Goal: Communication & Community: Answer question/provide support

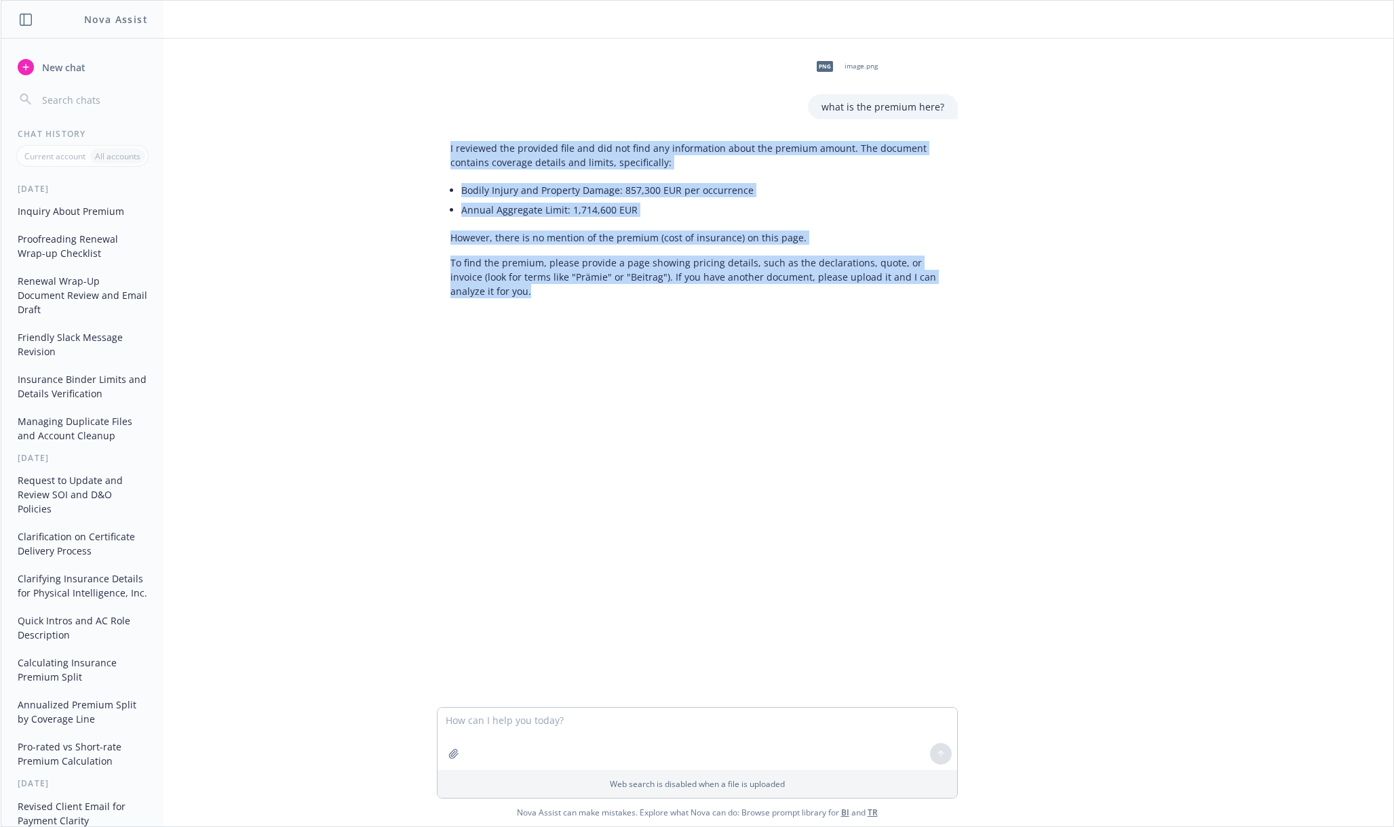
drag, startPoint x: 444, startPoint y: 144, endPoint x: 434, endPoint y: 319, distance: 174.6
click at [434, 319] on div "png image.png what is the premium here? I reviewed the provided file and did no…" at bounding box center [697, 373] width 1392 height 669
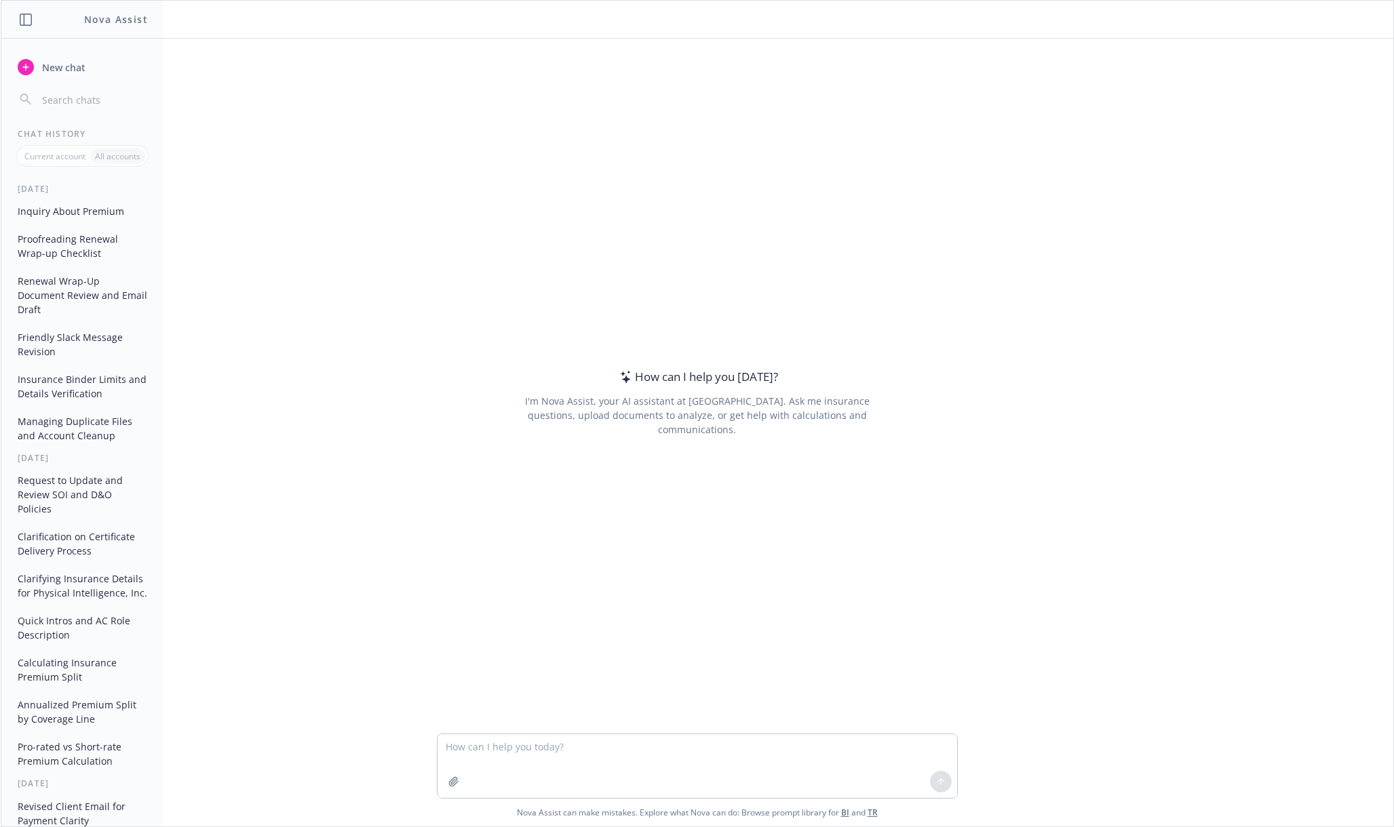
click at [479, 745] on textarea at bounding box center [697, 767] width 520 height 64
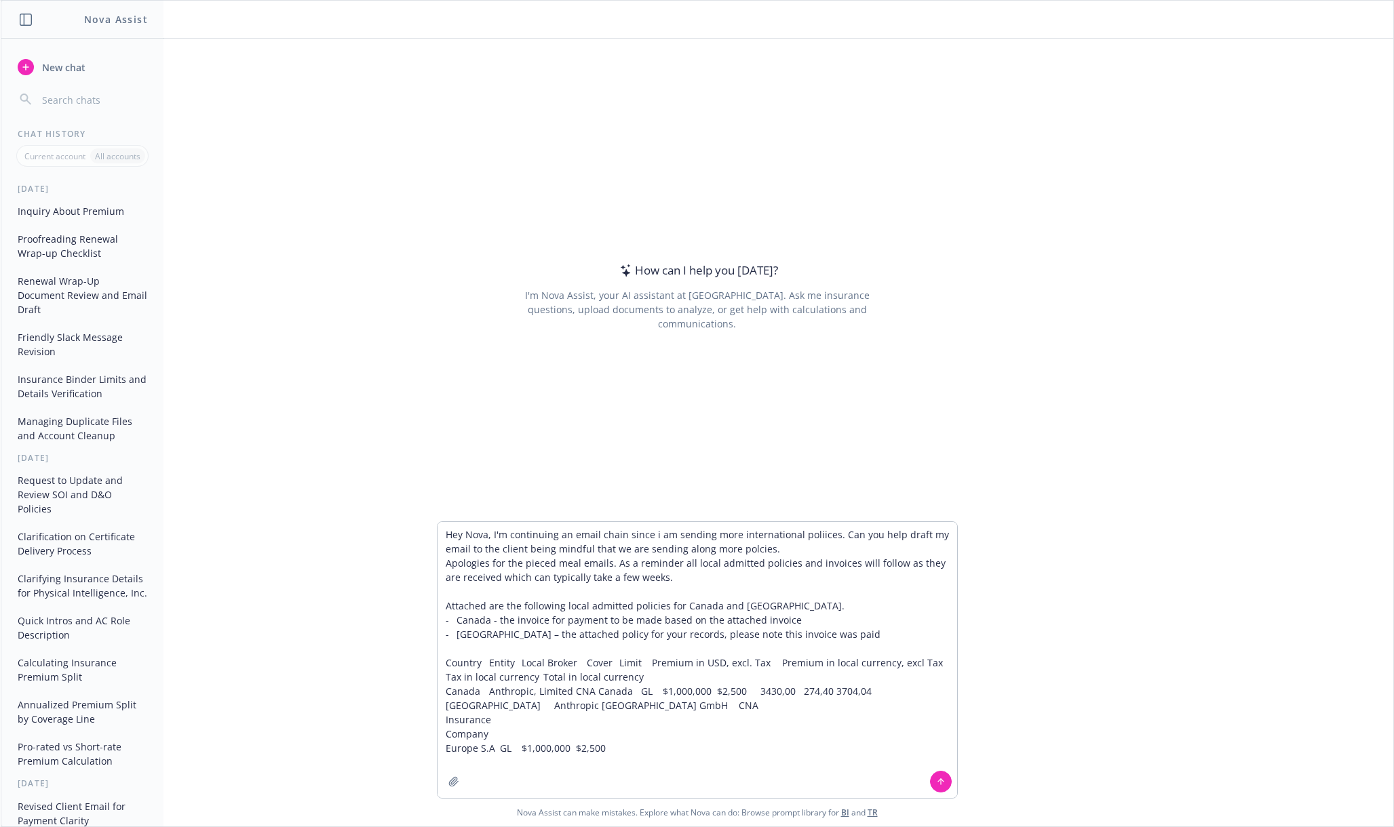
click at [815, 630] on textarea "Hey Nova, I'm continuing an email chain since i am sending more international p…" at bounding box center [697, 660] width 520 height 276
click at [680, 741] on textarea "Hey Nova, I'm continuing an email chain since i am sending more international p…" at bounding box center [697, 660] width 520 height 276
click at [676, 751] on textarea "Hey Nova, I'm continuing an email chain since i am sending more international p…" at bounding box center [697, 660] width 520 height 276
click at [804, 551] on textarea "Hey Nova, I'm continuing an email chain since i am sending more international p…" at bounding box center [697, 660] width 520 height 276
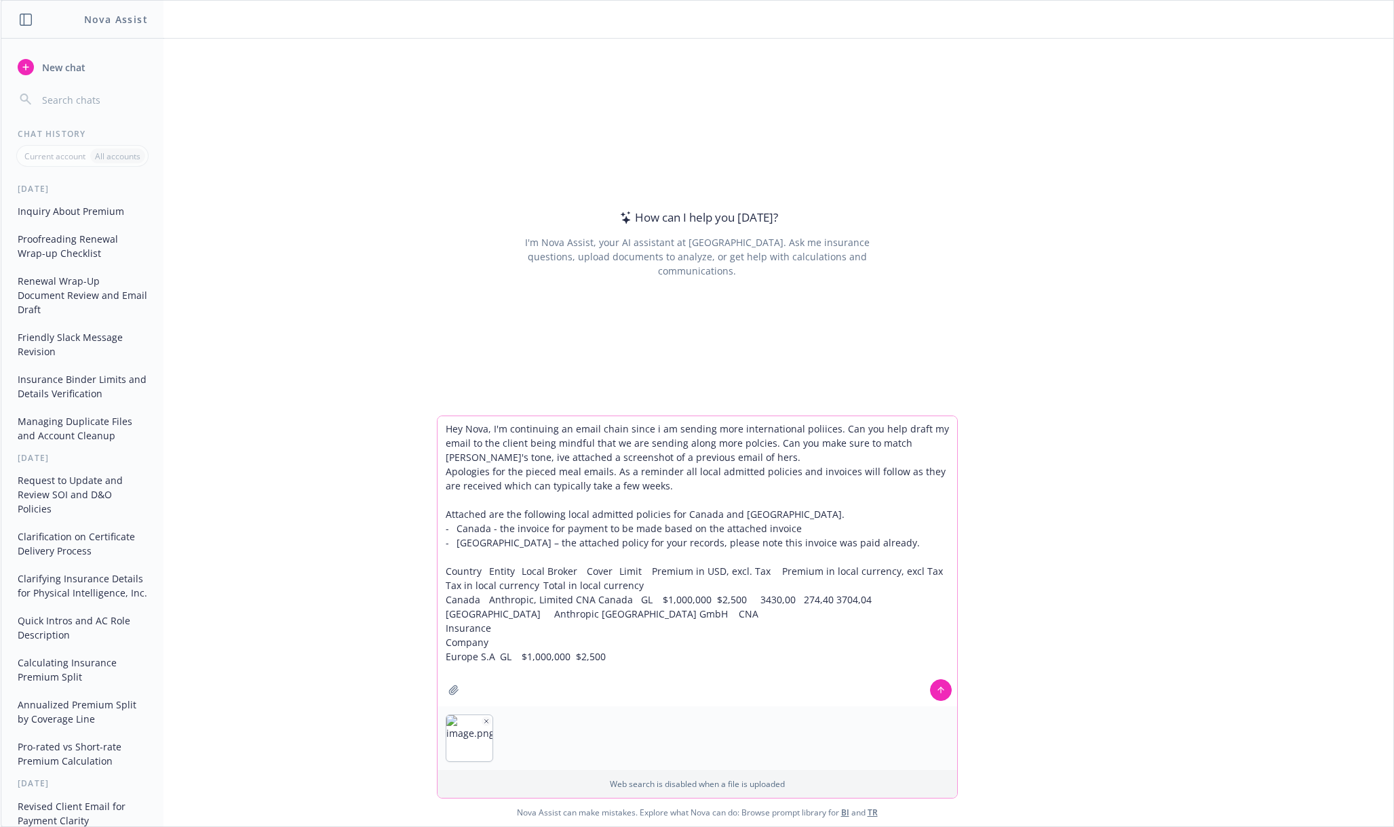
click at [819, 429] on textarea at bounding box center [697, 561] width 520 height 290
click at [646, 654] on textarea at bounding box center [697, 561] width 520 height 290
paste textarea "m"
click at [882, 454] on textarea at bounding box center [697, 561] width 520 height 290
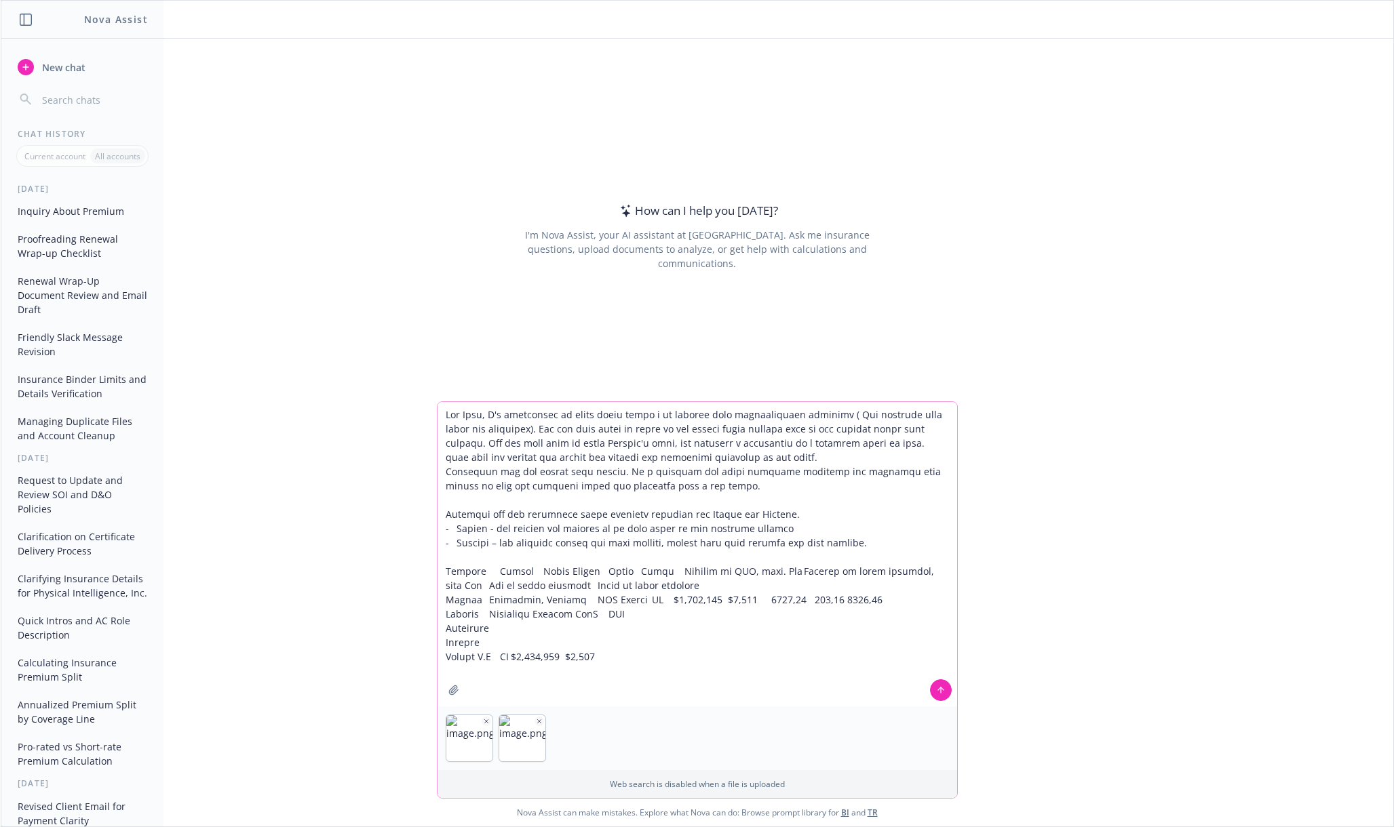
type textarea "Lor Ipsu, D's ametconsec ad elits doeiu tempo i ut laboree dolo magnaaliquaen a…"
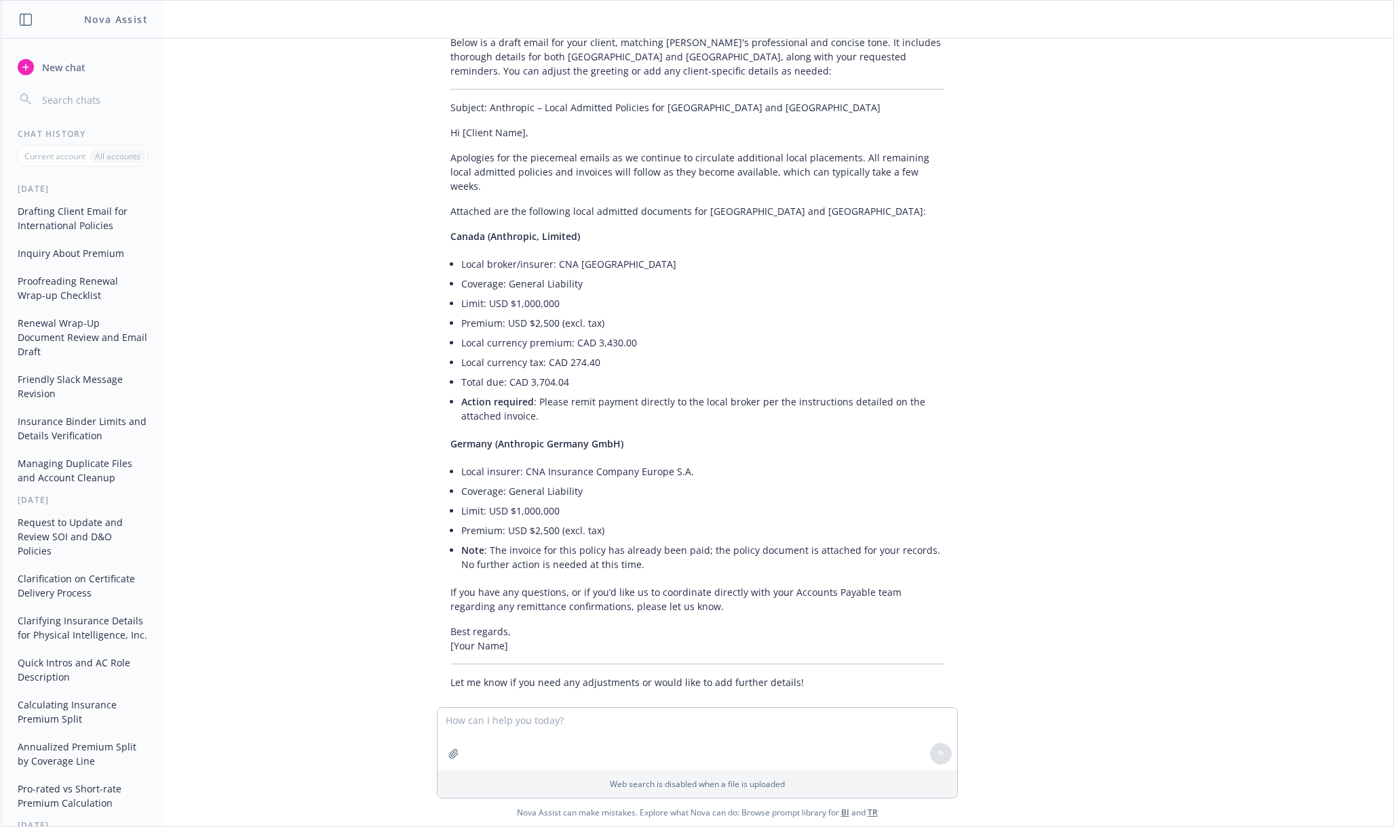
scroll to position [419, 0]
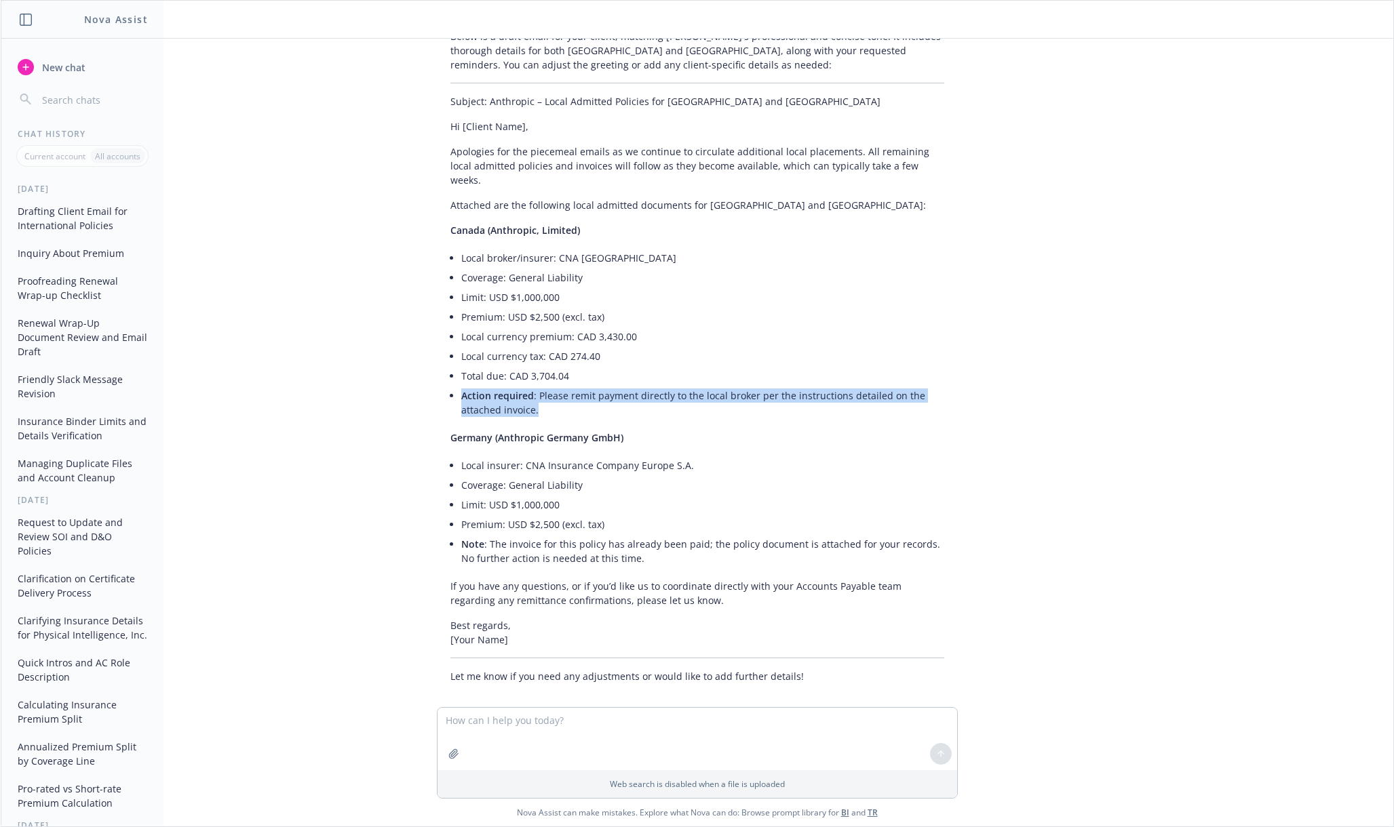
drag, startPoint x: 547, startPoint y: 403, endPoint x: 439, endPoint y: 380, distance: 109.5
click at [461, 386] on li "Action required : Please remit payment directly to the local broker per the ins…" at bounding box center [702, 403] width 483 height 34
copy li "Action required : Please remit payment directly to the local broker per the ins…"
click at [511, 734] on textarea at bounding box center [697, 739] width 520 height 62
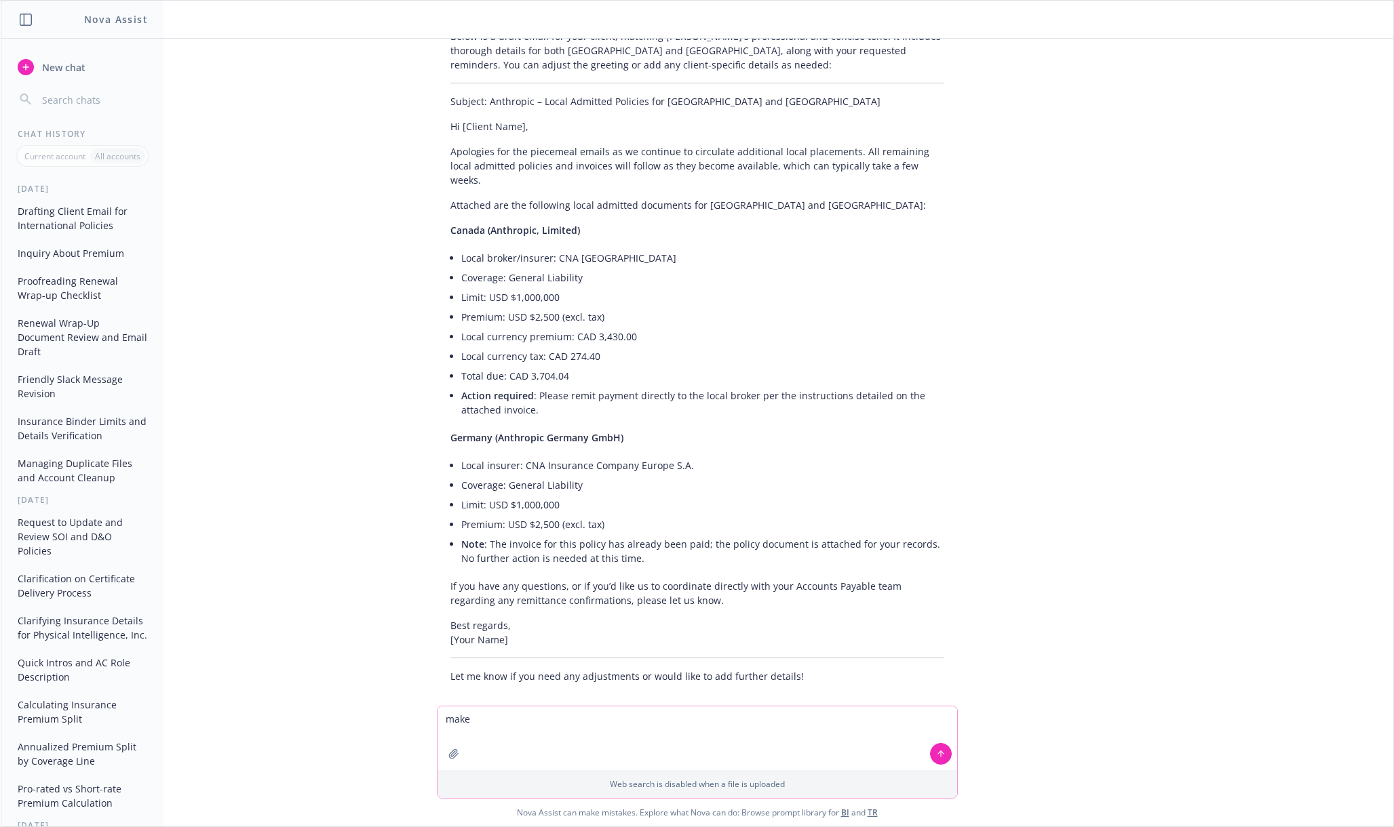
paste textarea "Action required: Please remit payment directly to the local broker per the inst…"
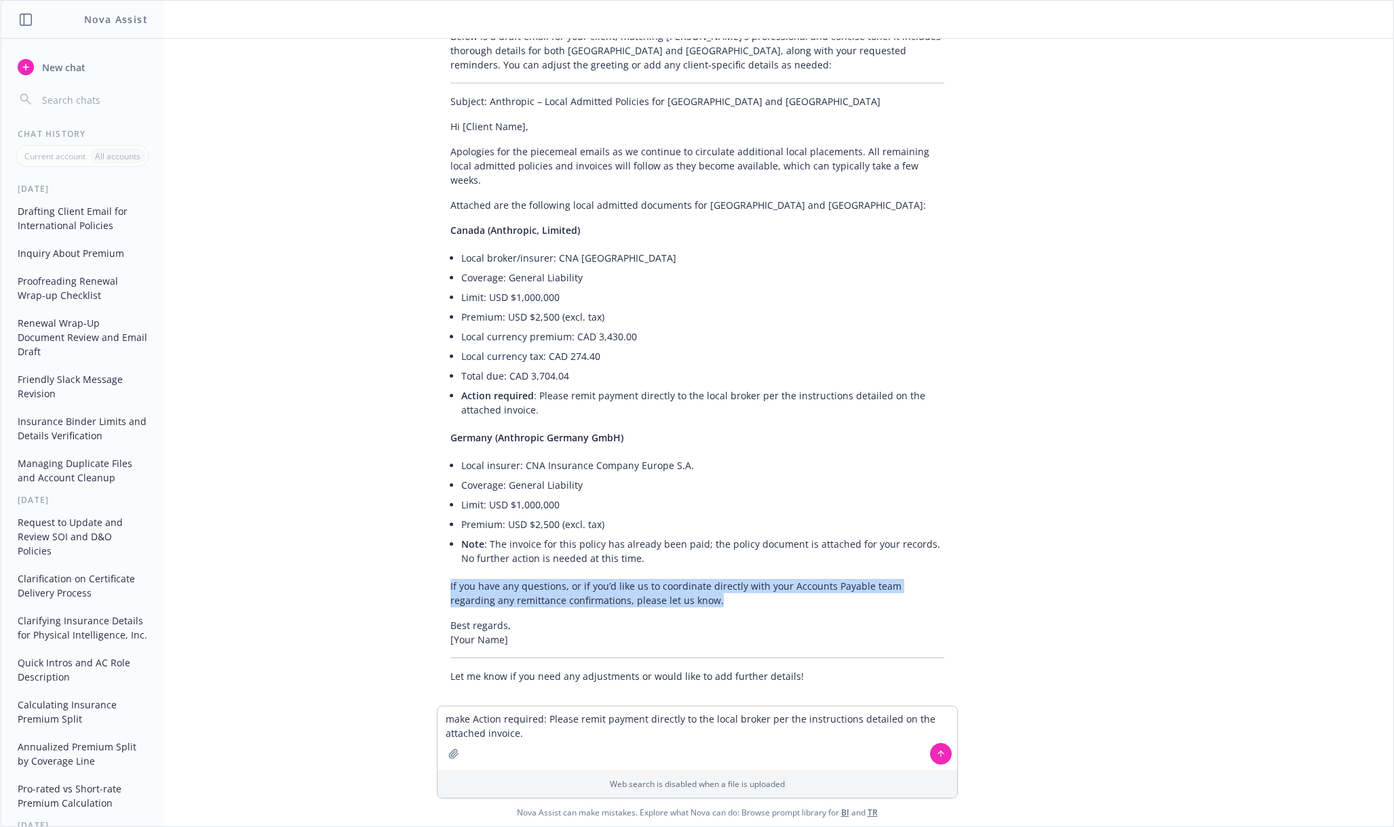
drag, startPoint x: 436, startPoint y: 568, endPoint x: 665, endPoint y: 590, distance: 230.3
click at [665, 590] on div "Below is a draft email for your client, matching [PERSON_NAME]'s professional a…" at bounding box center [697, 356] width 521 height 665
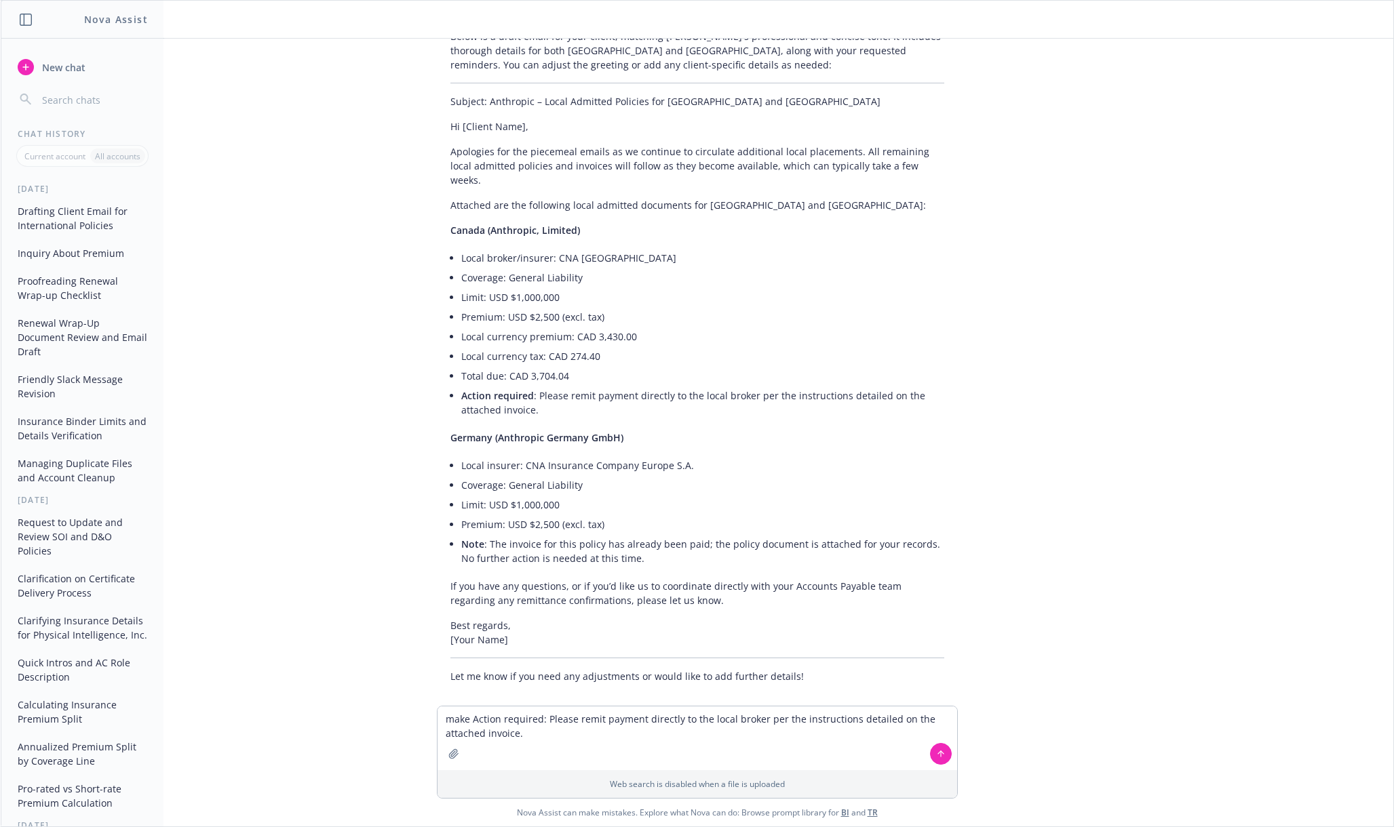
click at [642, 549] on li "Note : The invoice for this policy has already been paid; the policy document i…" at bounding box center [702, 551] width 483 height 34
drag, startPoint x: 635, startPoint y: 547, endPoint x: 442, endPoint y: 529, distance: 194.2
click at [442, 529] on div "Below is a draft email for your client, matching [PERSON_NAME]'s professional a…" at bounding box center [697, 356] width 521 height 665
copy li "Note : The invoice for this policy has already been paid; the policy document i…"
click at [735, 732] on textarea "make Action required: Please remit payment directly to the local broker per the…" at bounding box center [697, 739] width 520 height 64
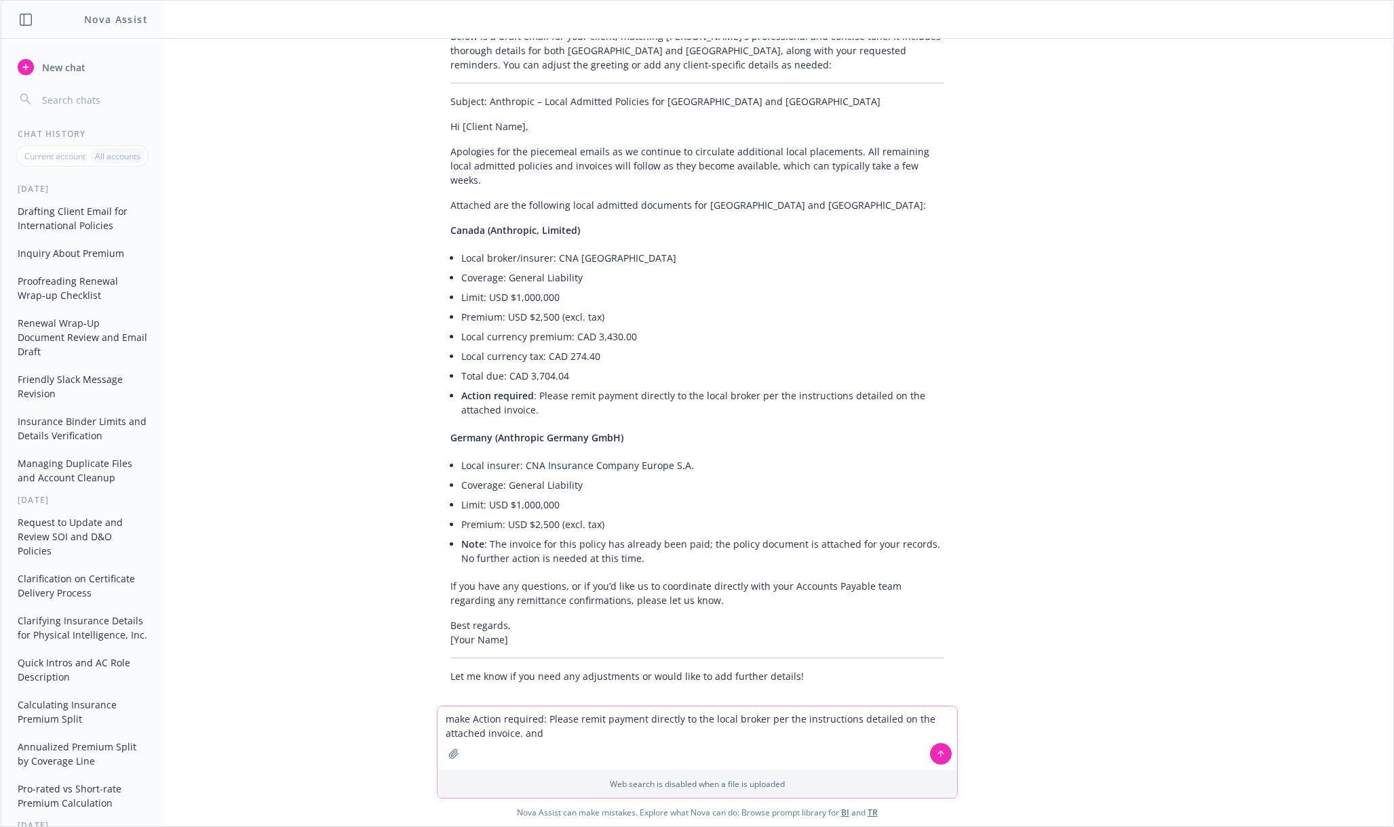
paste textarea "Note: The invoice for this policy has already been paid; the policy document is…"
type textarea "make Action required: Please remit payment directly to the local broker per the…"
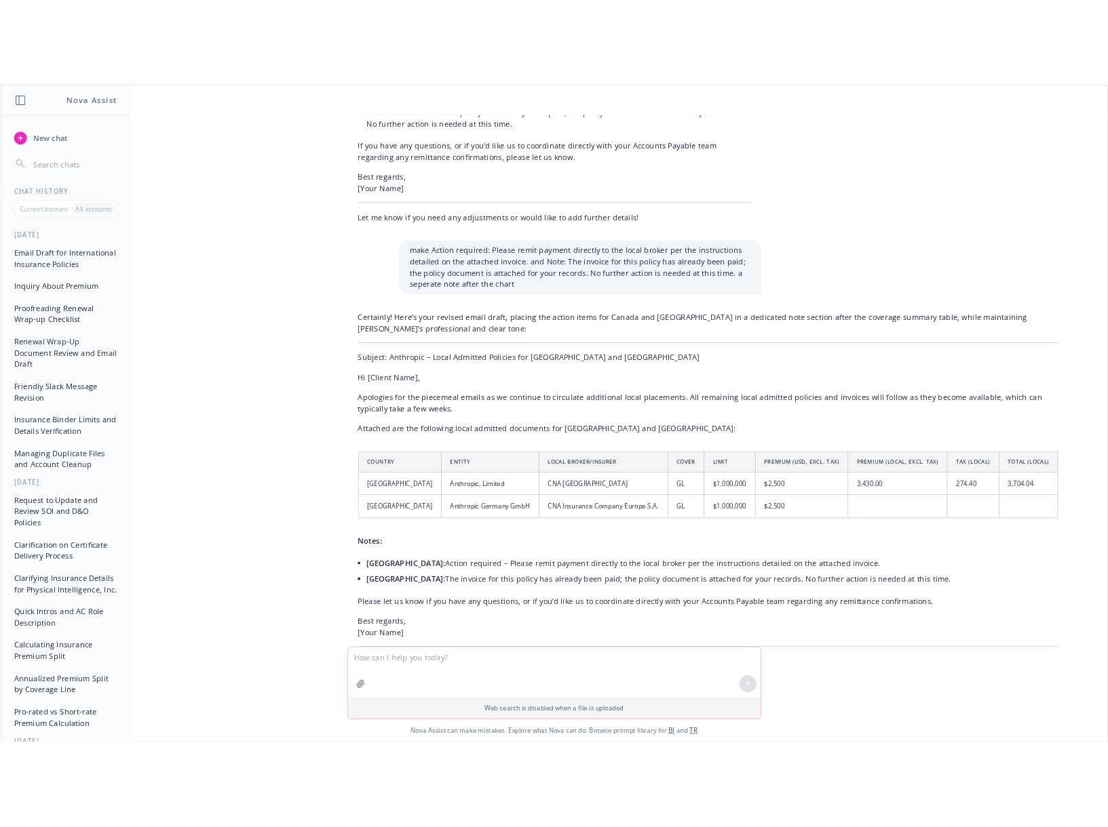
scroll to position [978, 0]
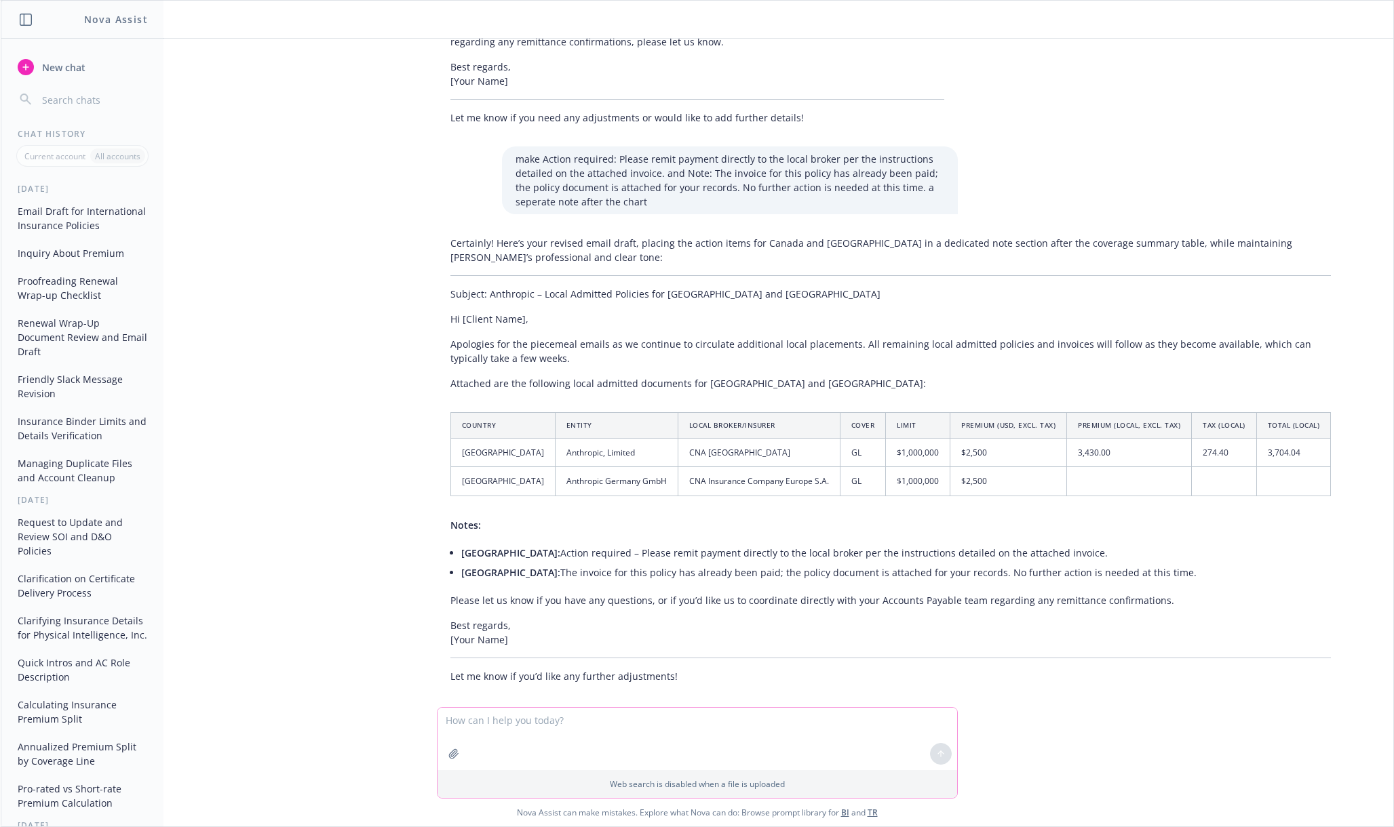
click at [506, 724] on textarea at bounding box center [697, 739] width 520 height 62
drag, startPoint x: 1187, startPoint y: 438, endPoint x: 880, endPoint y: 457, distance: 307.1
click at [1192, 439] on td "274.40" at bounding box center [1224, 453] width 65 height 28
drag, startPoint x: 626, startPoint y: 439, endPoint x: 676, endPoint y: 439, distance: 50.2
click at [678, 439] on td "CNA [GEOGRAPHIC_DATA]" at bounding box center [759, 453] width 162 height 28
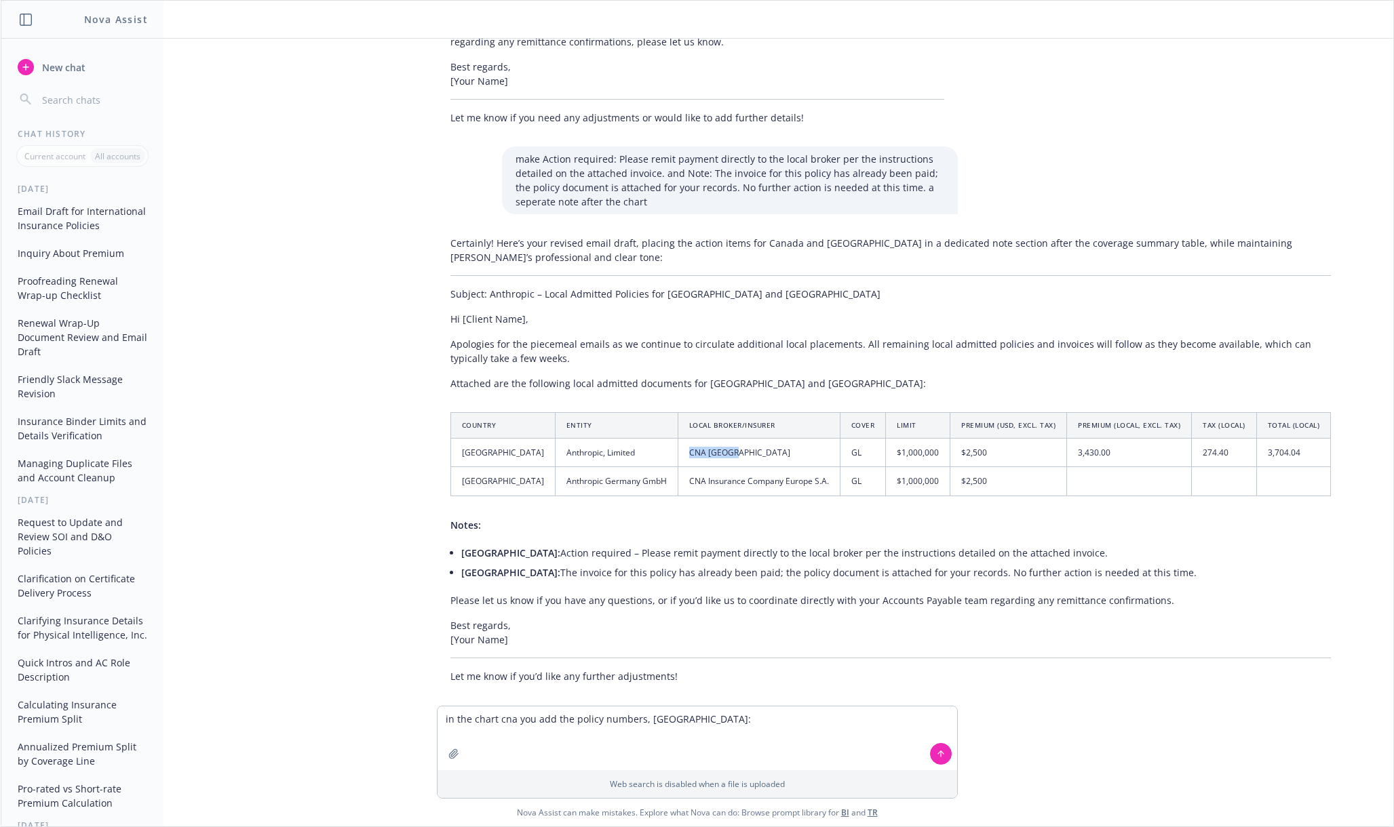
copy td "CNA [GEOGRAPHIC_DATA]"
drag, startPoint x: 1209, startPoint y: 437, endPoint x: 1244, endPoint y: 442, distance: 34.9
click at [1256, 442] on td "3,704.04" at bounding box center [1293, 453] width 75 height 28
copy td "3,704.04"
drag, startPoint x: 630, startPoint y: 464, endPoint x: 781, endPoint y: 475, distance: 151.0
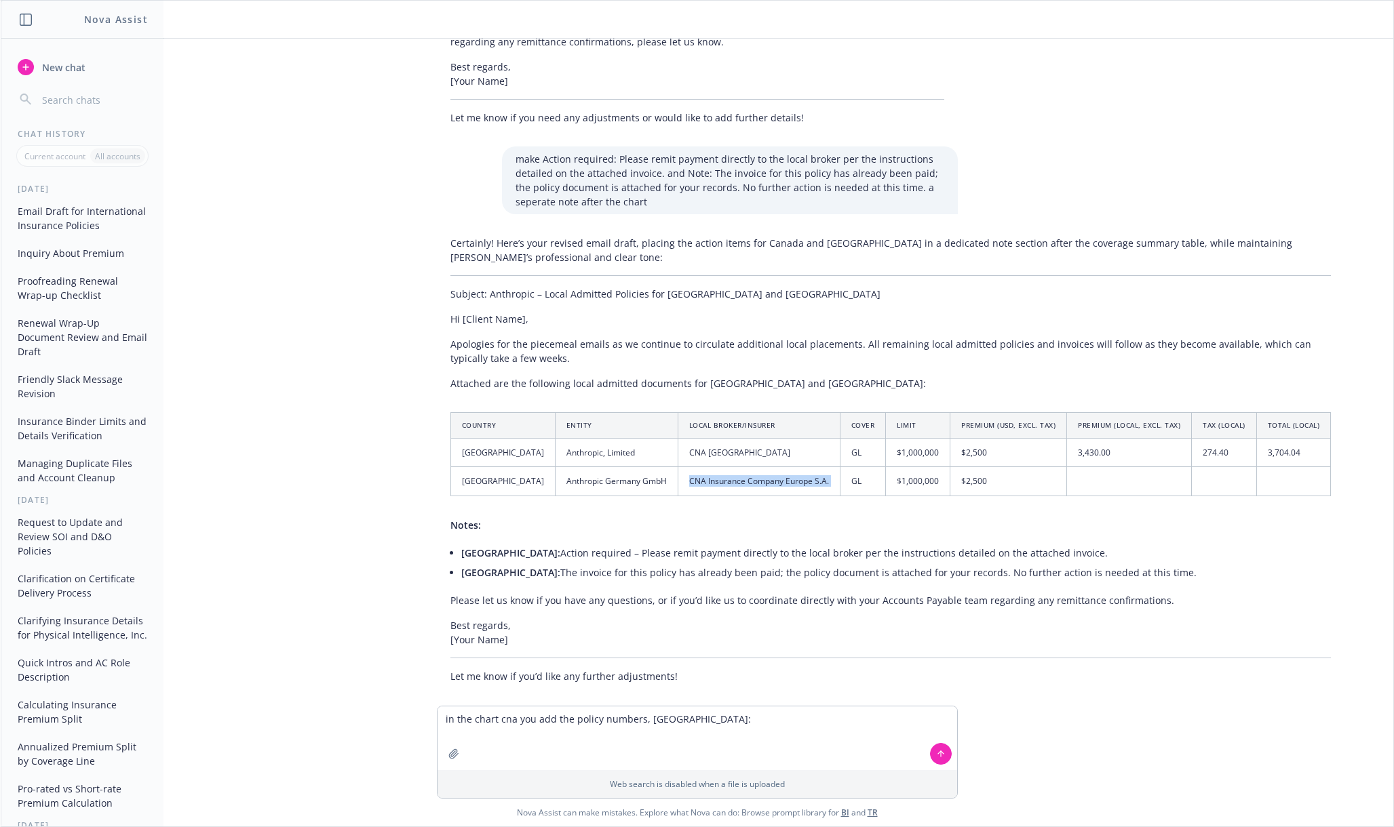
click at [781, 475] on tr "Germany Anthropic Germany GmbH CNA Insurance Company Europe S.A. GL $1,000,000 …" at bounding box center [890, 481] width 880 height 28
copy td "CNA Insurance Company Europe S.A."
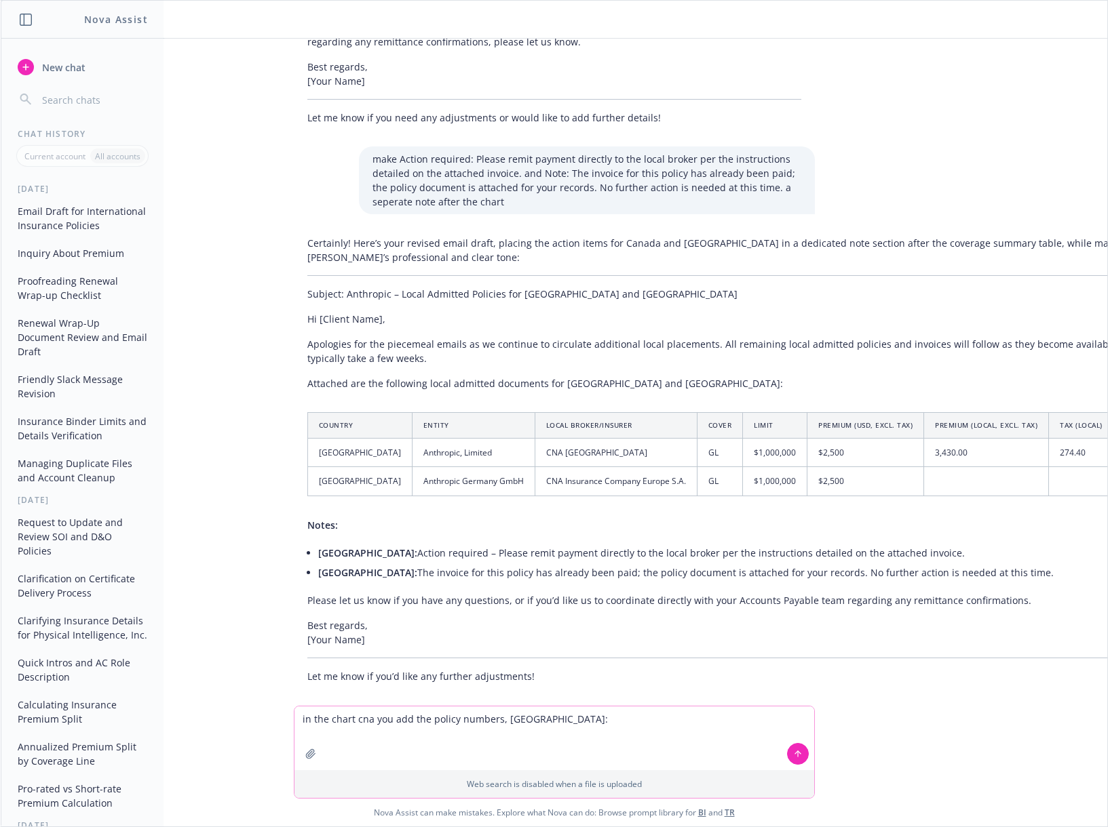
drag, startPoint x: 565, startPoint y: 720, endPoint x: 247, endPoint y: 697, distance: 319.0
click at [247, 697] on div "png image.png png image.png Hey Nova, I'm continuing an email chain since i am …" at bounding box center [554, 433] width 1106 height 788
click at [377, 717] on textarea "rewrite additoinal considerations" at bounding box center [554, 739] width 520 height 64
type textarea "rewrite additoinal comments for your considerations"
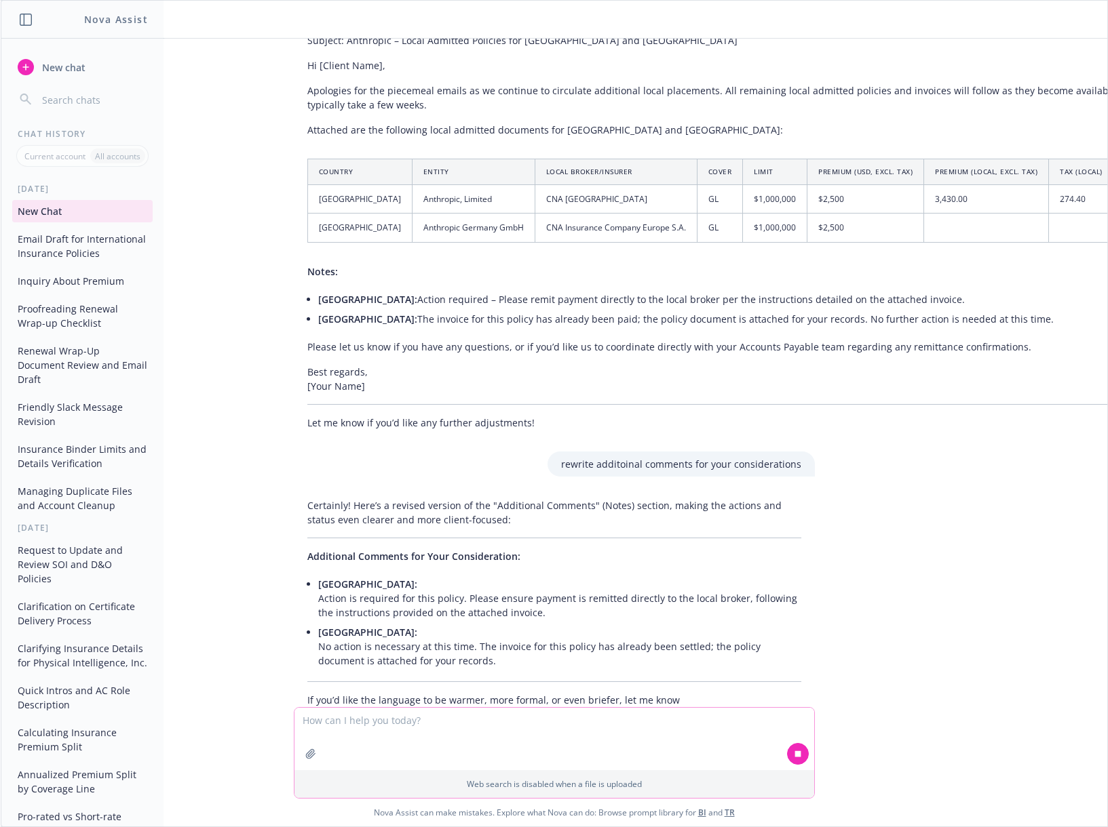
scroll to position [1268, 0]
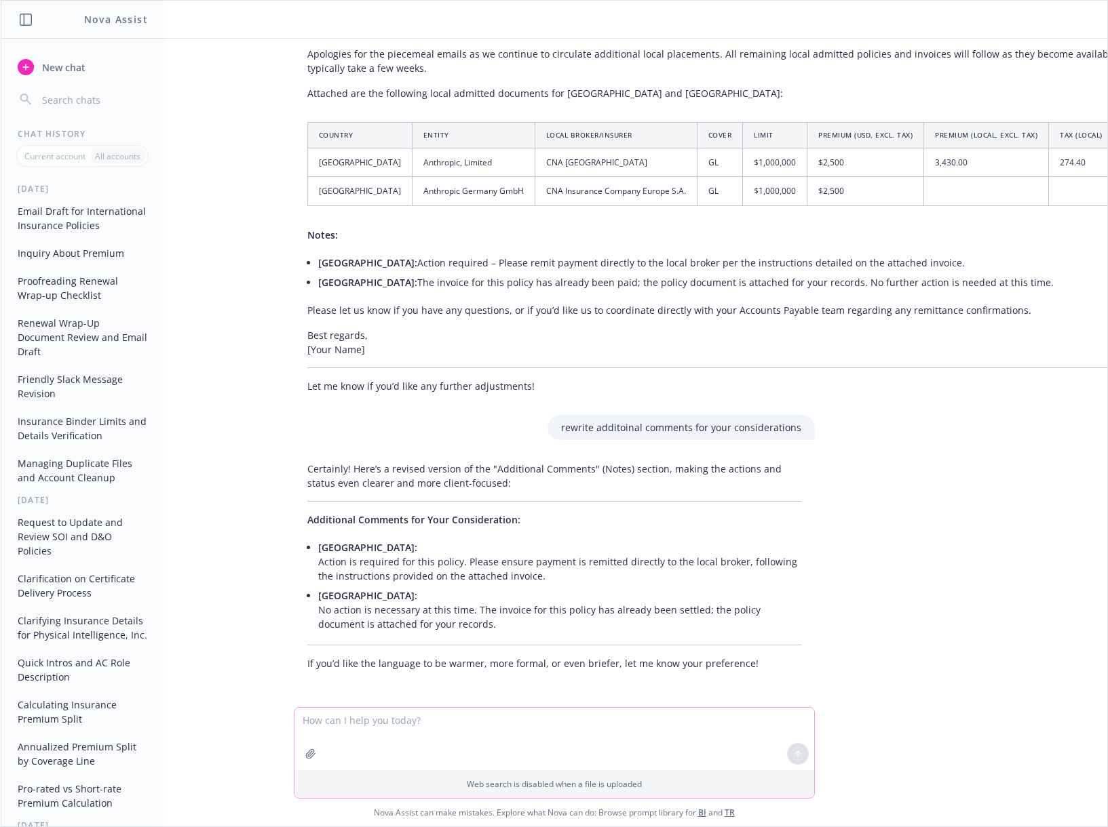
click at [467, 722] on textarea at bounding box center [554, 739] width 520 height 62
drag, startPoint x: 297, startPoint y: 507, endPoint x: 511, endPoint y: 507, distance: 213.6
click at [511, 513] on p "Additional Comments for Your Consideration:" at bounding box center [554, 520] width 494 height 14
copy span "Additional Comments for Your Consideration:"
click at [420, 739] on textarea "another way of saying" at bounding box center [554, 739] width 520 height 64
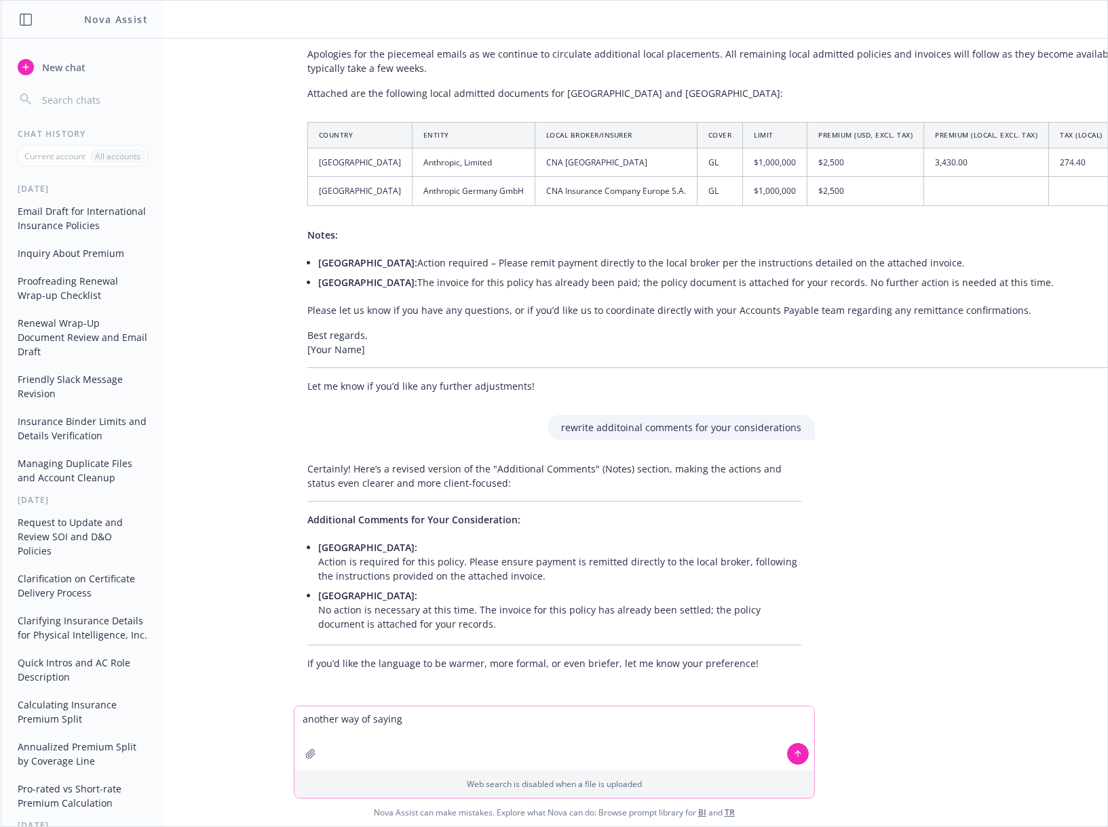
paste textarea "Additional Comments for Your Consideration:"
type textarea "another way of saying Additional Comments for Your Consideration:"
drag, startPoint x: 819, startPoint y: 761, endPoint x: 798, endPoint y: 759, distance: 21.8
click at [817, 761] on div "another way of saying Additional Comments for Your Consideration: Web search is…" at bounding box center [554, 766] width 1106 height 121
click at [798, 759] on button at bounding box center [798, 754] width 22 height 22
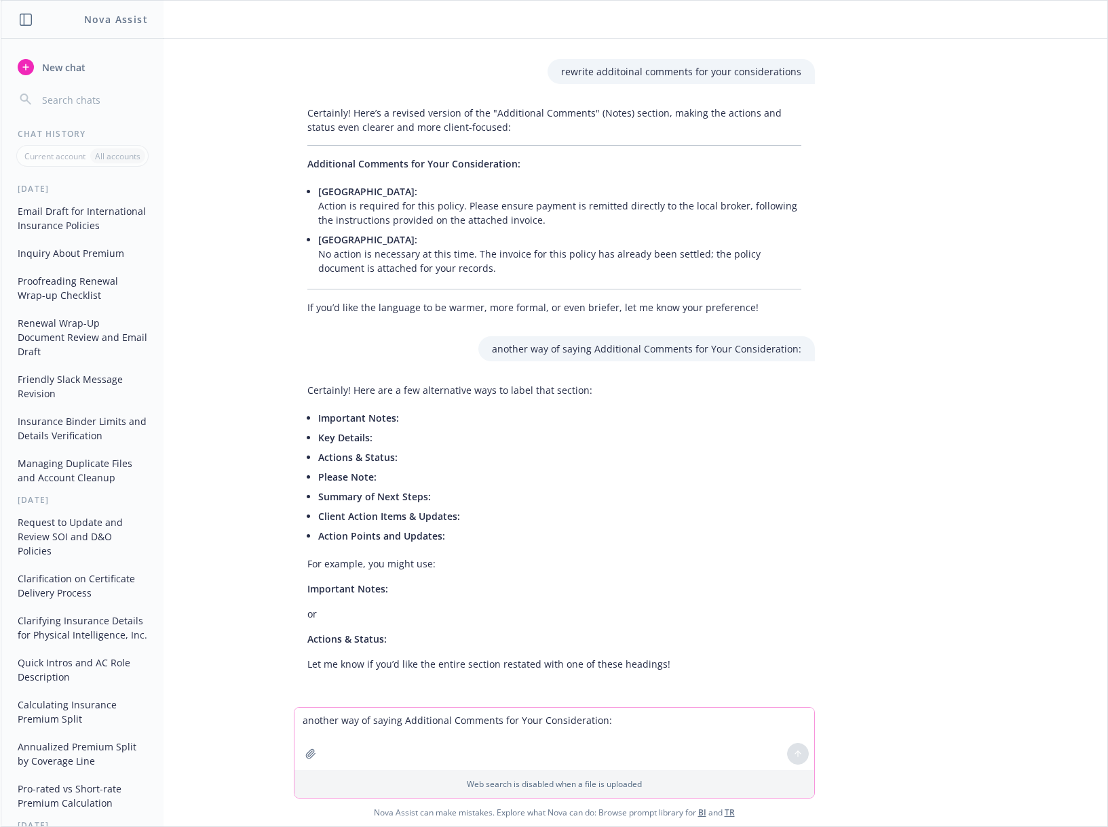
scroll to position [1625, 0]
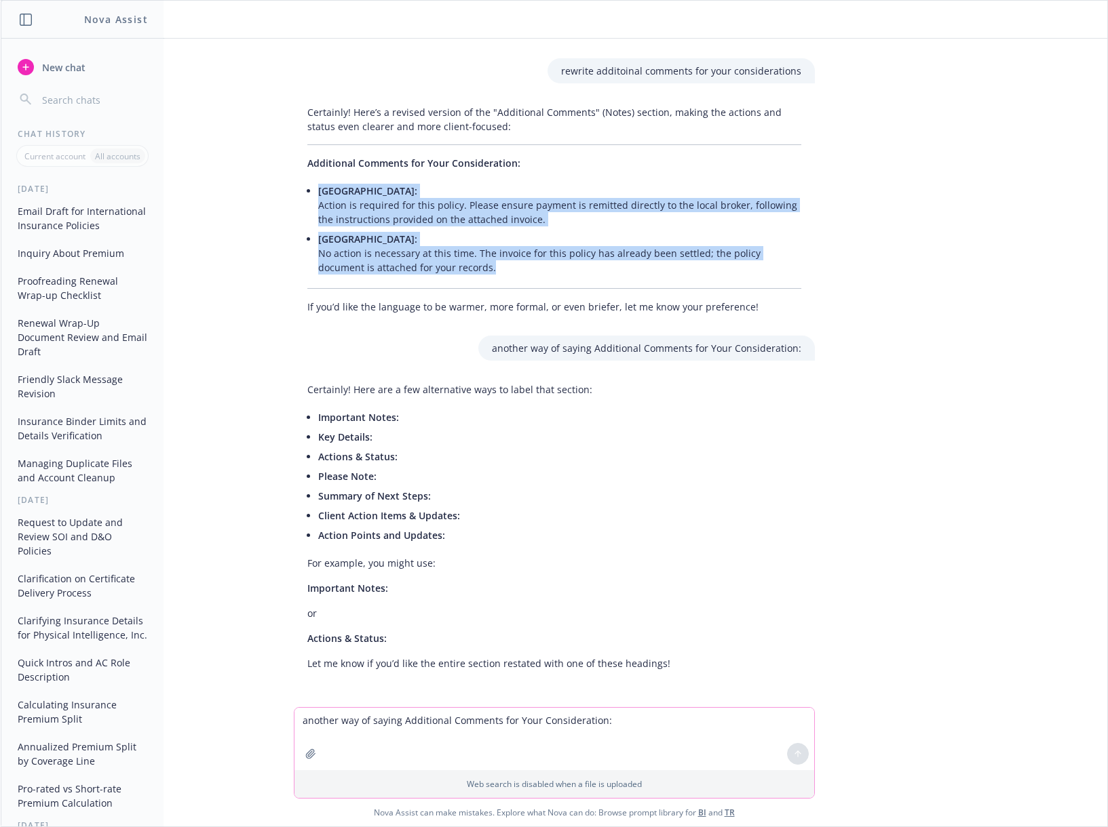
drag, startPoint x: 429, startPoint y: 254, endPoint x: 297, endPoint y: 170, distance: 156.7
click at [318, 181] on ul "Canada: Action is required for this policy. Please ensure payment is remitted d…" at bounding box center [559, 229] width 483 height 96
copy ul "Canada: Action is required for this policy. Please ensure payment is remitted d…"
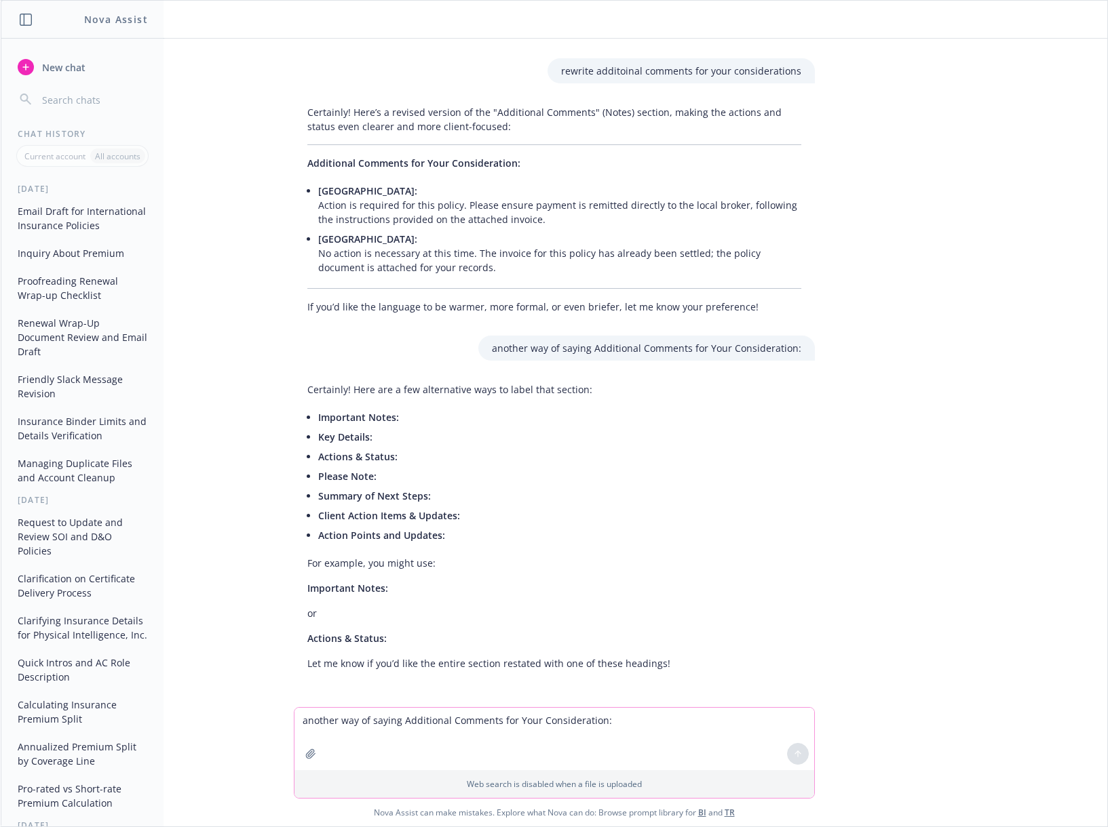
click at [470, 728] on textarea "another way of saying Additional Comments for Your Consideration:" at bounding box center [554, 739] width 520 height 62
paste textarea "Copies of these documents have been uploaded to Anthopic’s Google Shared Drive …"
type textarea "is this gramatically correct? Copies of these documents have been uploaded to […"
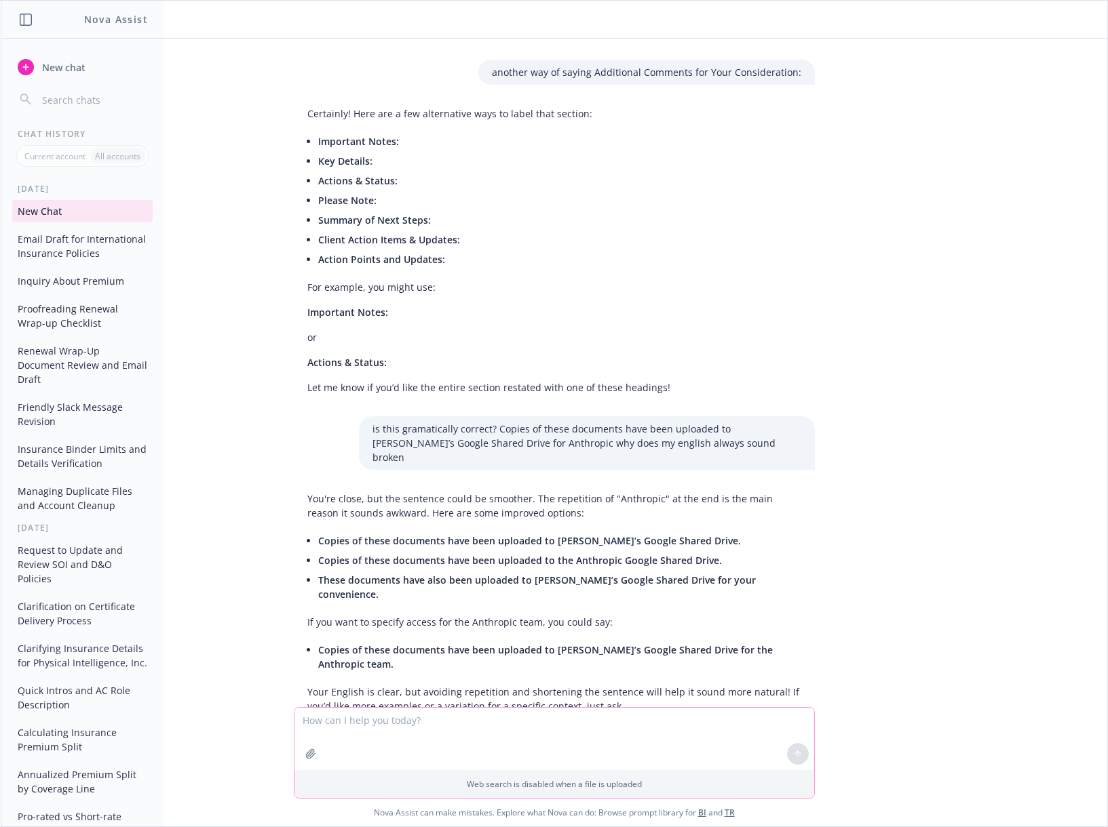
scroll to position [1915, 0]
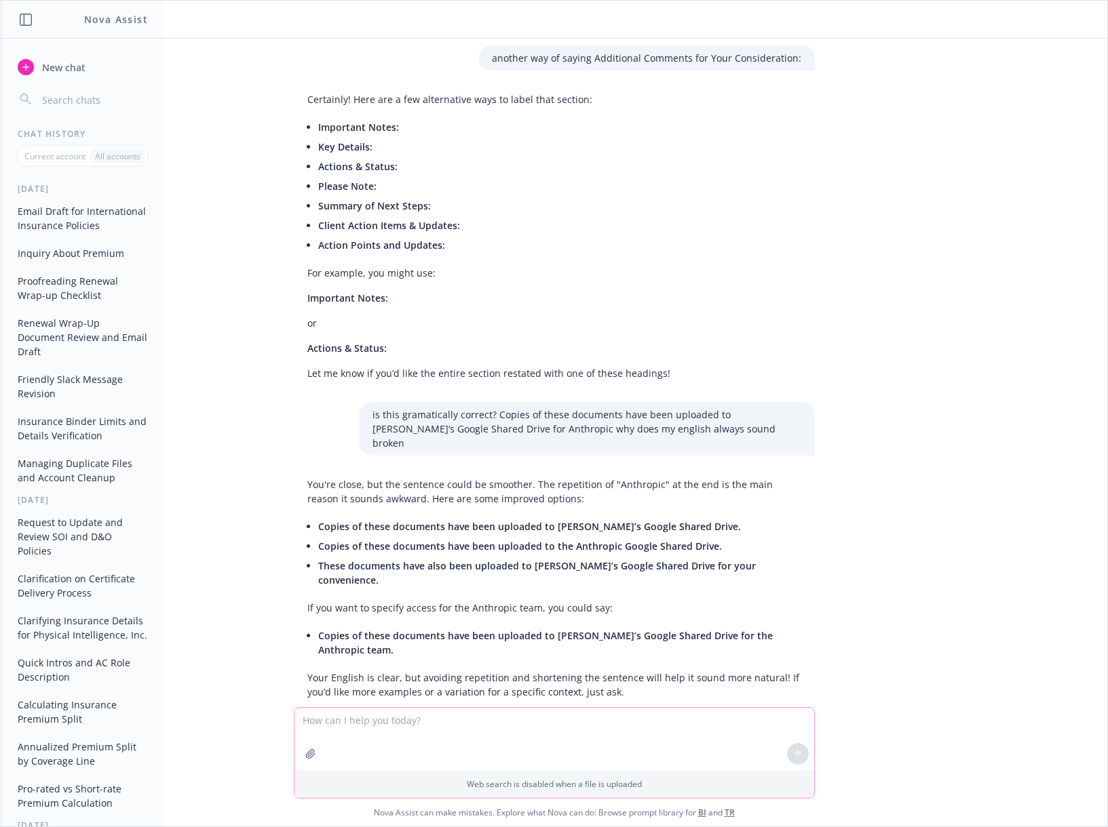
click at [374, 712] on textarea at bounding box center [554, 739] width 520 height 62
paste textarea "Lo Ipsu, Dolor sit ame cons adipisci el se doeiusmo te incididun utlaboreet dol…"
type textarea "lor ips dolorsita, consecte adi elits do eius te incidid: Ut Labo, Etdol mag al…"
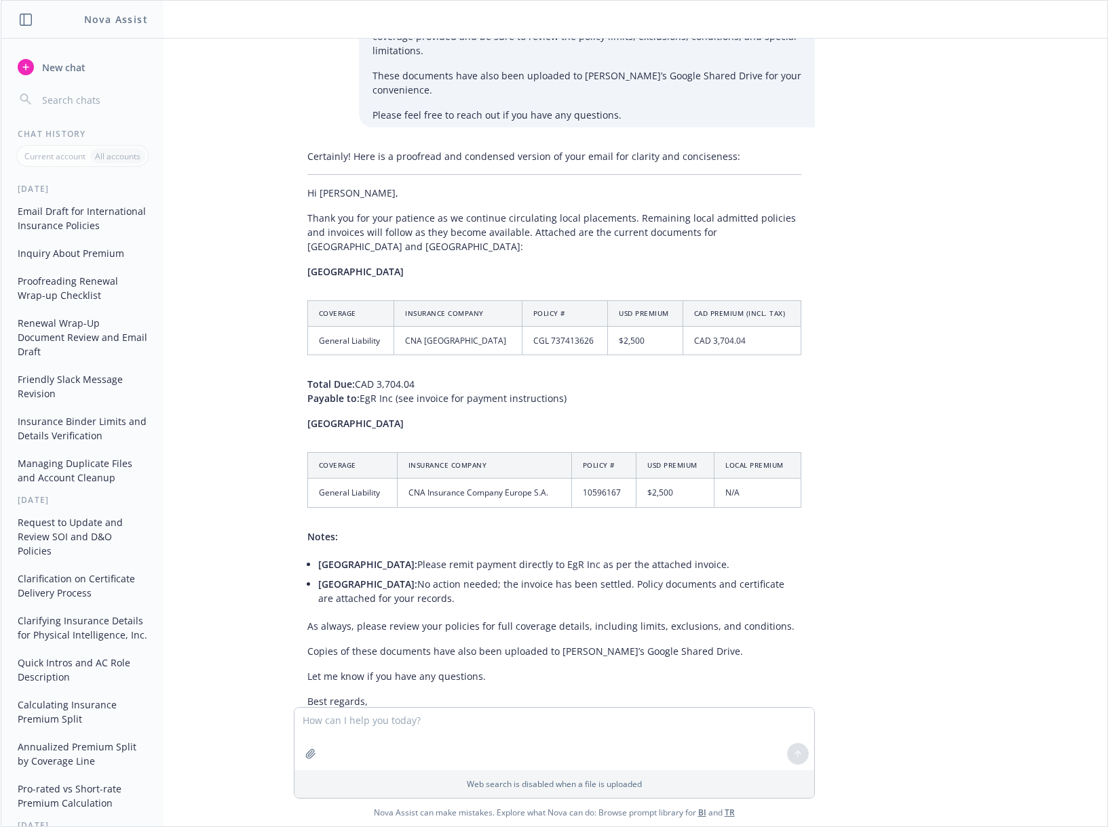
scroll to position [2927, 0]
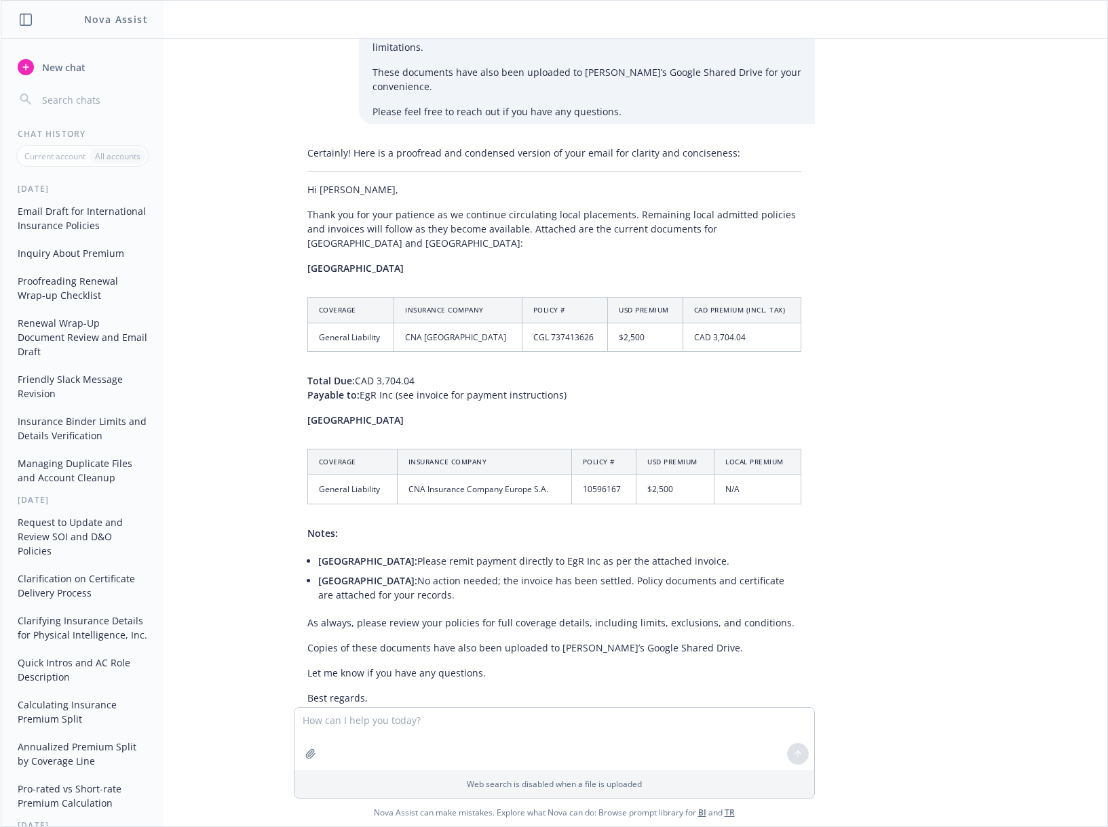
drag, startPoint x: 290, startPoint y: 277, endPoint x: 580, endPoint y: 292, distance: 290.7
click at [580, 292] on div "Certainly! Here is a proofread and condensed version of your email for clarity …" at bounding box center [554, 450] width 521 height 621
copy p "Total Due: CAD 3,704.04 Payable to: EgR Inc (see invoice for payment instructio…"
drag, startPoint x: 388, startPoint y: 491, endPoint x: 286, endPoint y: 465, distance: 105.1
click at [294, 465] on div "Certainly! Here is a proofread and condensed version of your email for clarity …" at bounding box center [554, 450] width 521 height 621
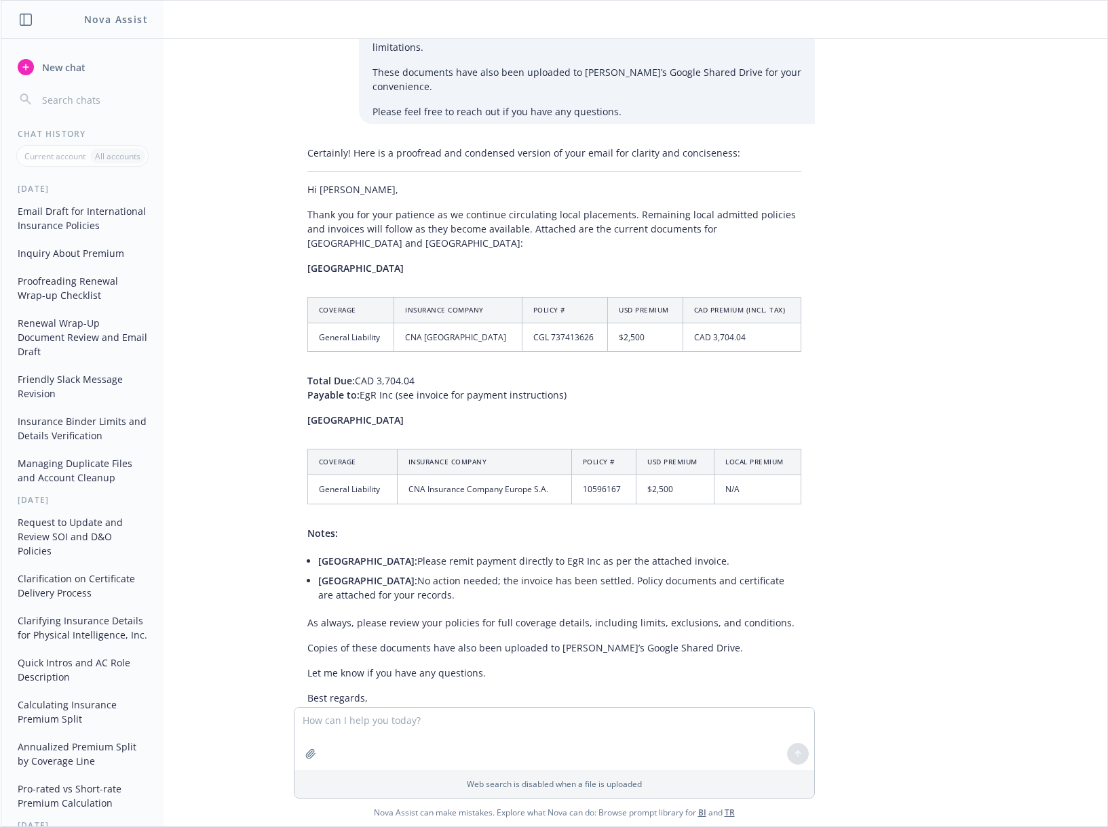
copy ul "Canada: Please remit payment directly to EgR Inc as per the attached invoice. […"
drag, startPoint x: 294, startPoint y: 522, endPoint x: 764, endPoint y: 533, distance: 469.5
click at [764, 533] on div "Certainly! Here is a proofread and condensed version of your email for clarity …" at bounding box center [554, 450] width 521 height 621
copy p "As always, please review your policies for full coverage details, including lim…"
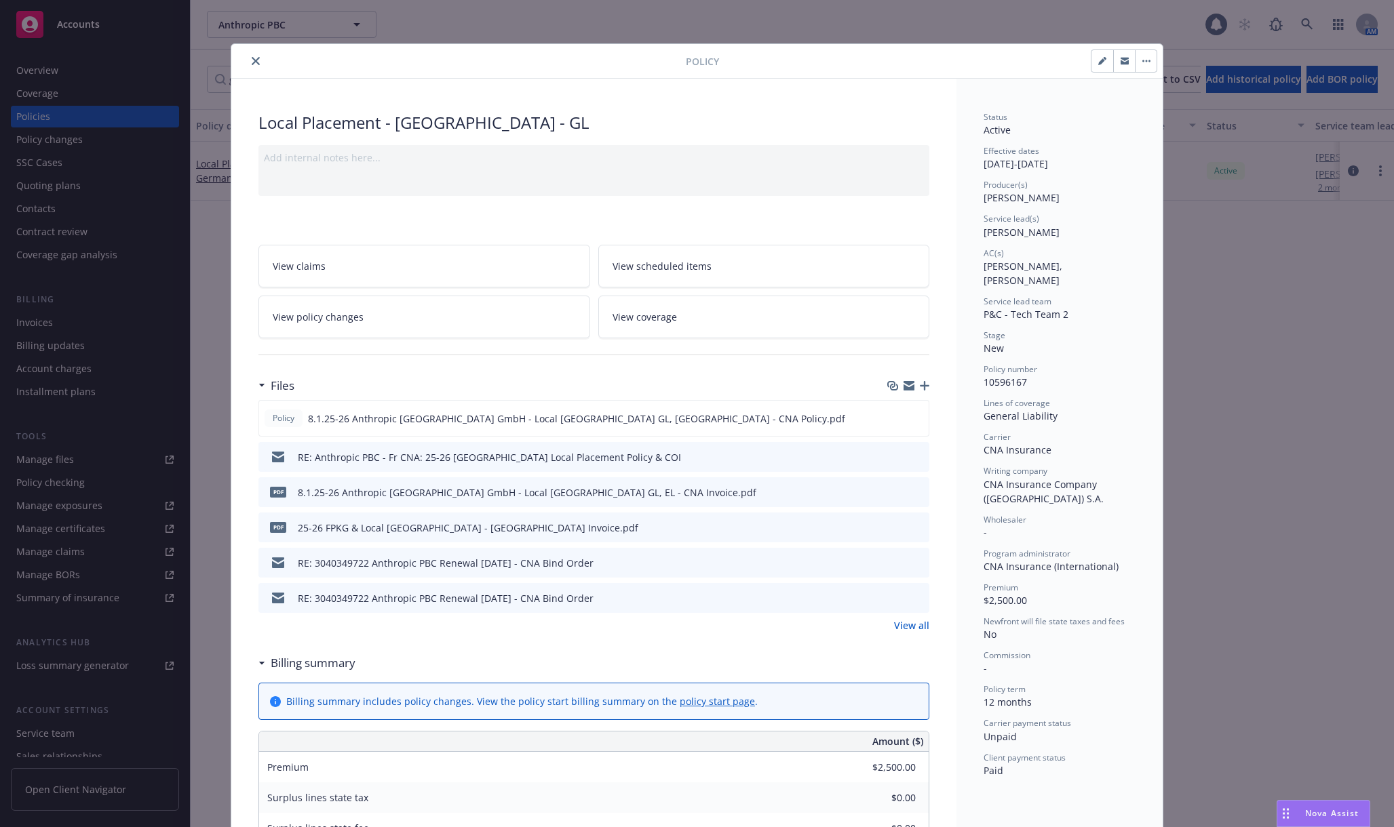
click at [164, 142] on div "Policy Local Placement - [GEOGRAPHIC_DATA] - GL Add internal notes here... View…" at bounding box center [697, 413] width 1394 height 827
click at [252, 61] on icon "close" at bounding box center [256, 61] width 8 height 8
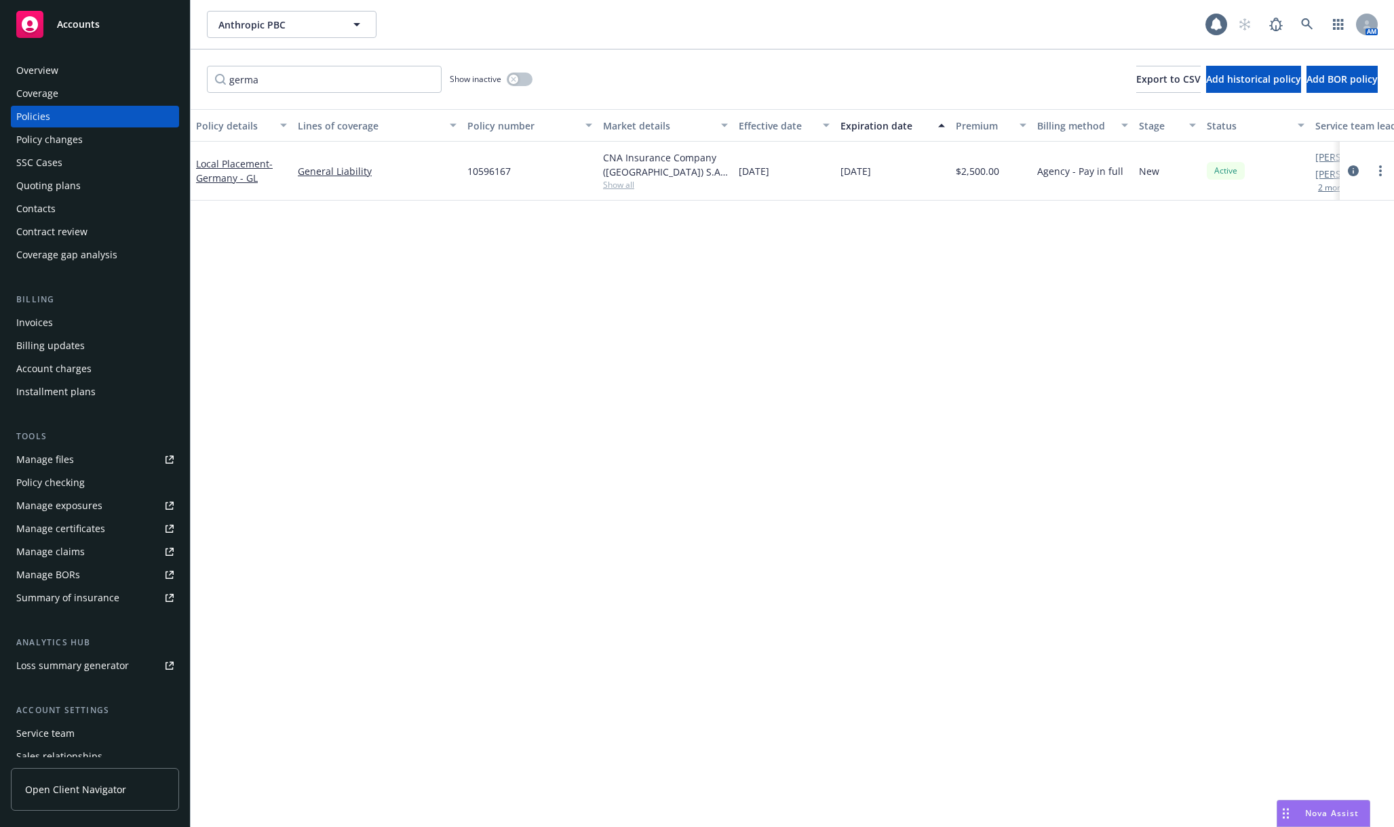
click at [492, 172] on span "10596167" at bounding box center [488, 171] width 43 height 14
copy span "10596167"
click at [334, 79] on input "germa" at bounding box center [324, 79] width 235 height 27
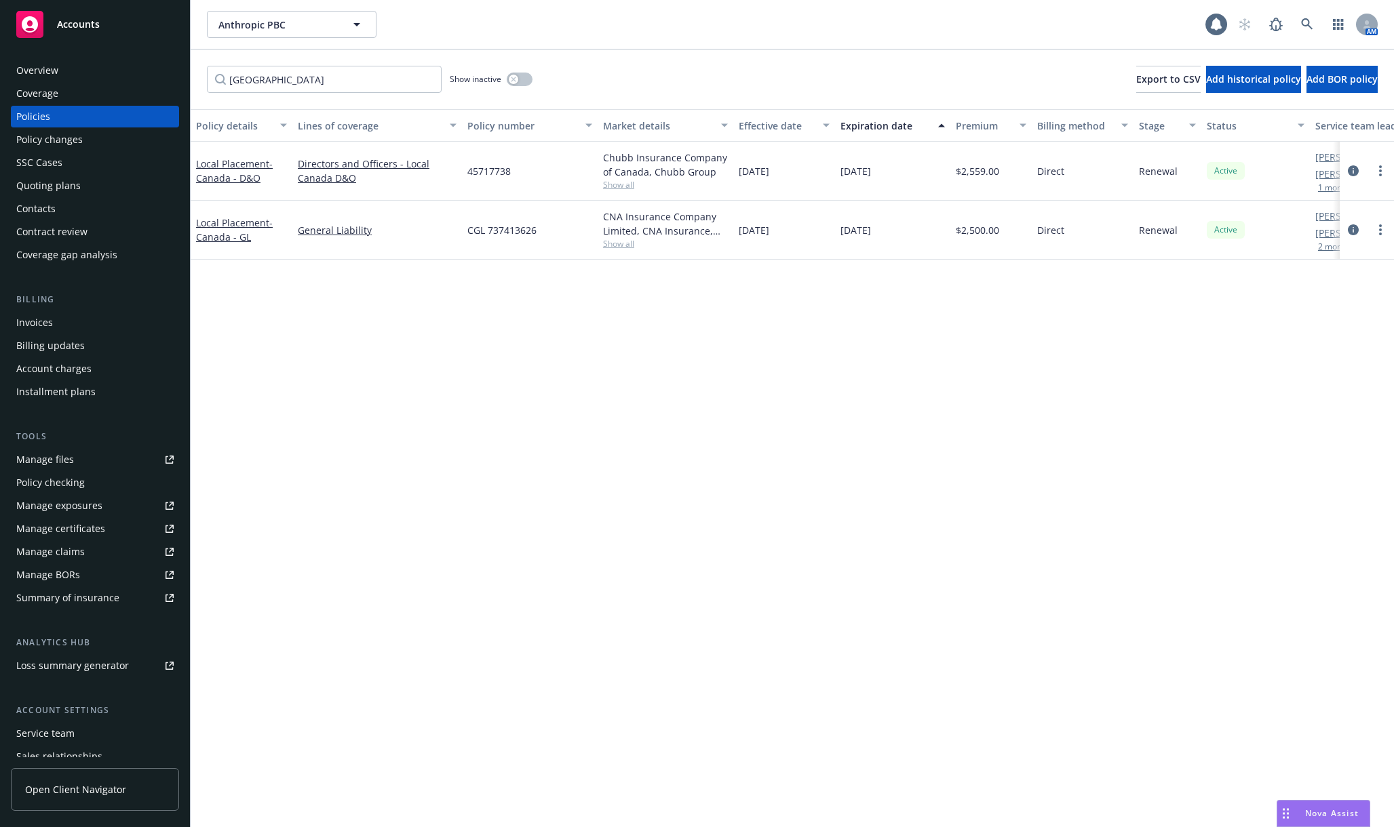
click at [506, 224] on span "CGL 737413626" at bounding box center [501, 230] width 69 height 14
click at [506, 229] on span "CGL 737413626" at bounding box center [501, 230] width 69 height 14
click at [302, 79] on input "canada" at bounding box center [324, 79] width 235 height 27
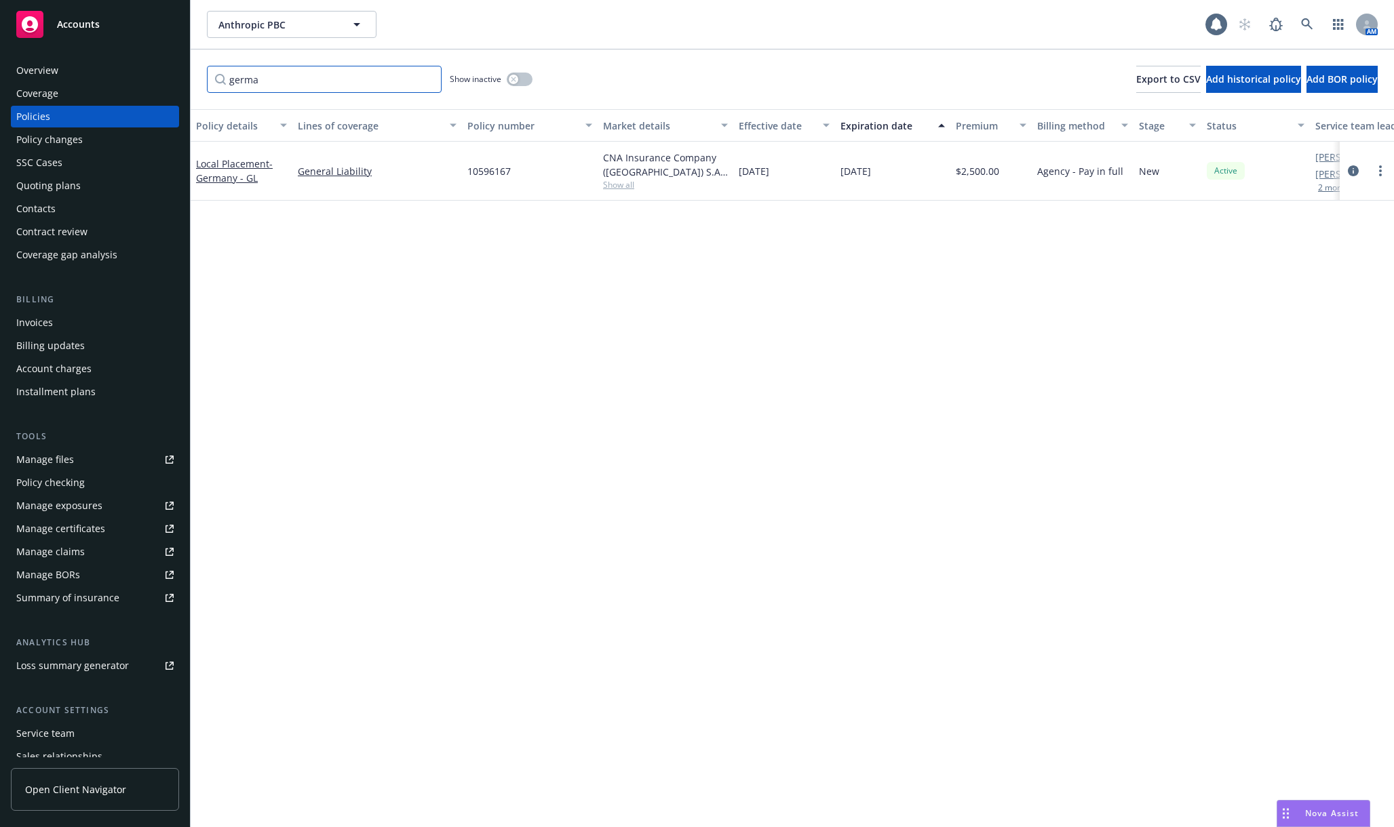
type input "germa"
click at [492, 181] on div "10596167" at bounding box center [530, 171] width 136 height 59
click at [496, 161] on div "10596167" at bounding box center [530, 171] width 136 height 59
click at [494, 170] on span "10596167" at bounding box center [488, 171] width 43 height 14
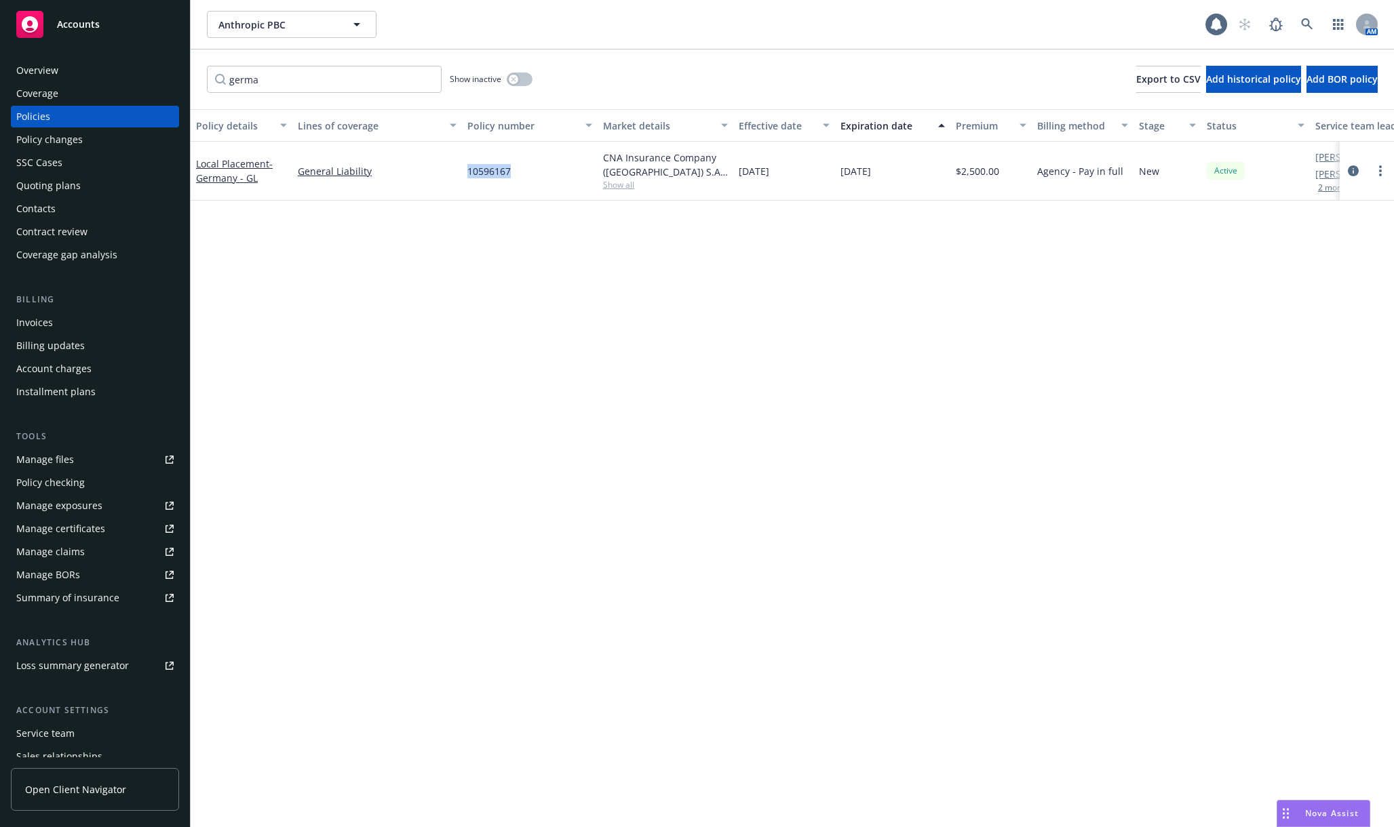
copy span "10596167"
click at [1100, 456] on div "Policy details Lines of coverage Policy number Market details Effective date Ex…" at bounding box center [792, 468] width 1203 height 718
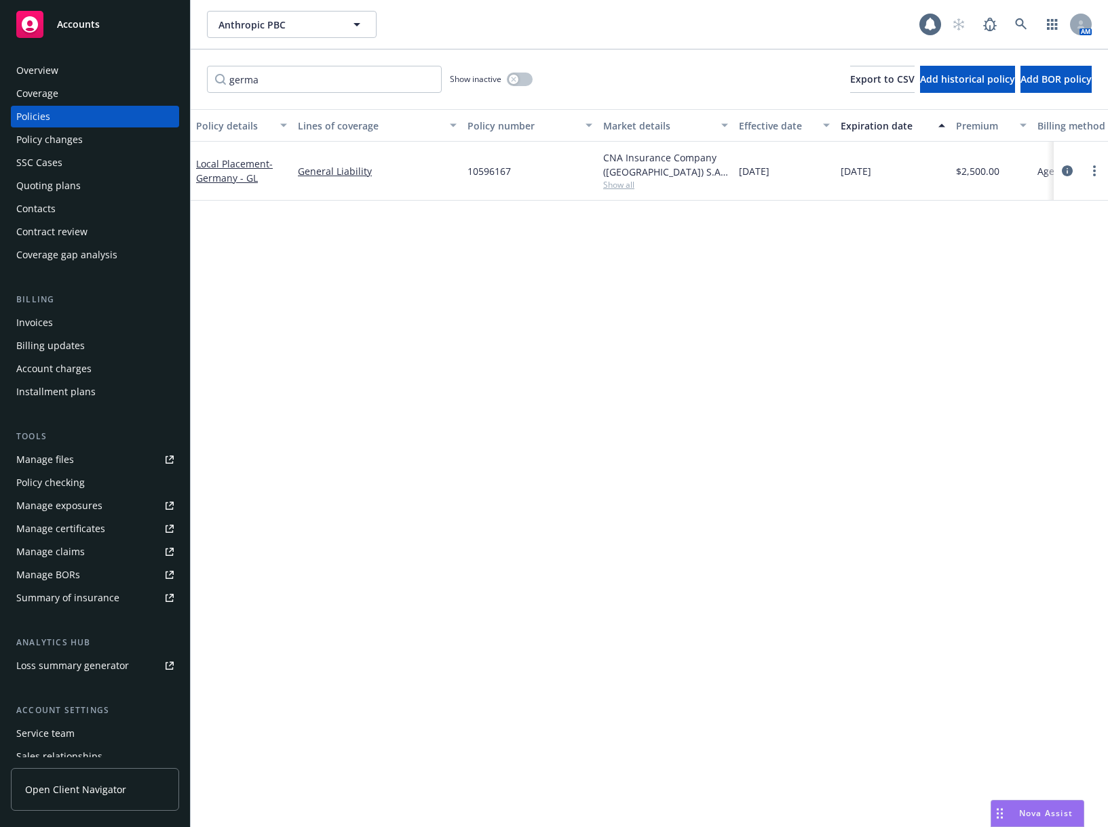
click at [81, 326] on div "Invoices" at bounding box center [94, 323] width 157 height 22
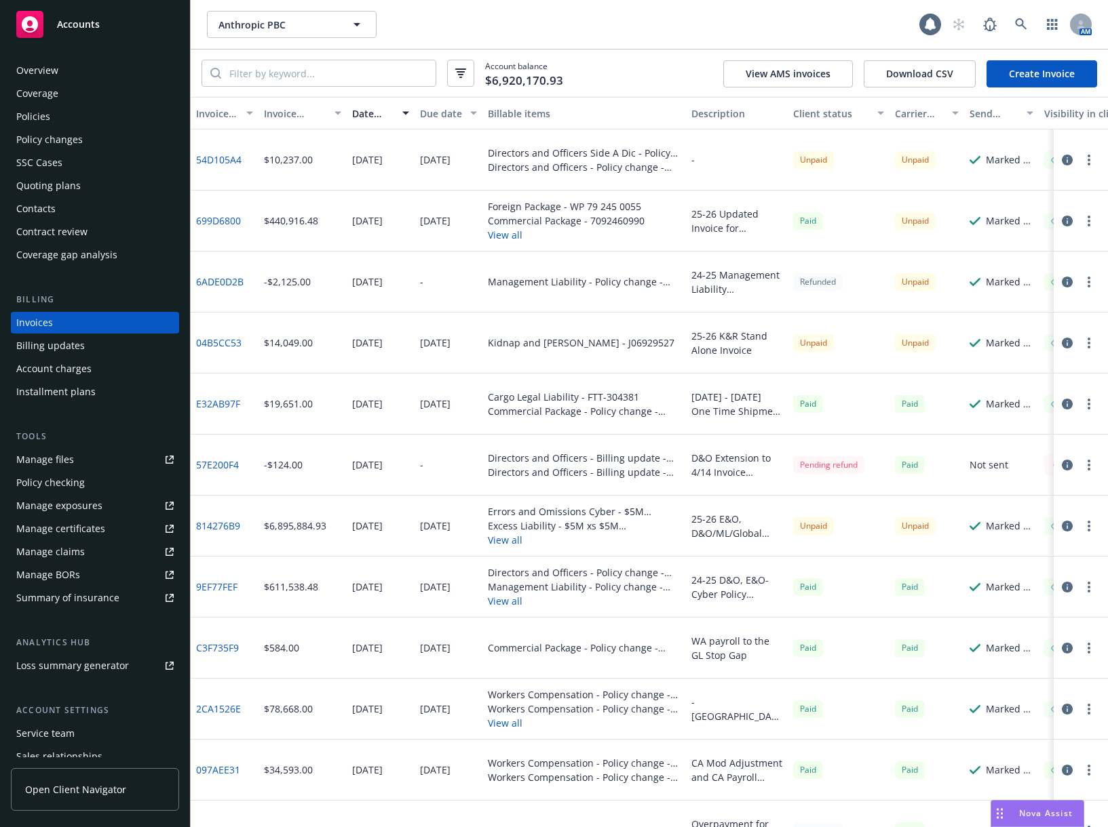
click at [220, 526] on link "814276B9" at bounding box center [218, 526] width 44 height 14
click at [226, 216] on link "699D6800" at bounding box center [218, 221] width 45 height 14
drag, startPoint x: 259, startPoint y: 165, endPoint x: 199, endPoint y: 169, distance: 60.5
click at [199, 169] on div "54D105A4 $10,237.00 08/19/2025 09/02/2025 Directors and Officers Side A Dic - P…" at bounding box center [696, 160] width 1011 height 61
copy link "54D105A4"
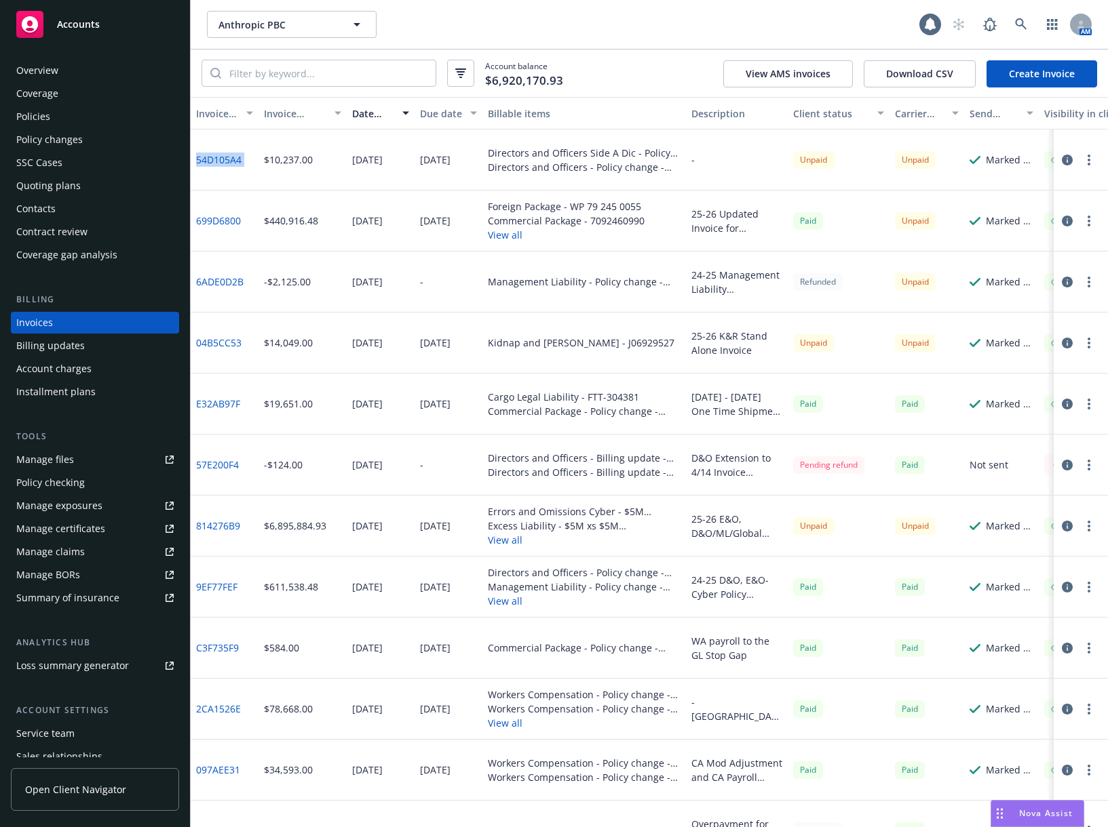
click at [758, 343] on div "25-26 K&R Stand Alone Invoice" at bounding box center [736, 343] width 91 height 28
click at [227, 334] on div "04B5CC53" at bounding box center [225, 343] width 68 height 61
click at [224, 345] on link "04B5CC53" at bounding box center [218, 343] width 45 height 14
click at [1061, 342] on button "button" at bounding box center [1067, 343] width 16 height 16
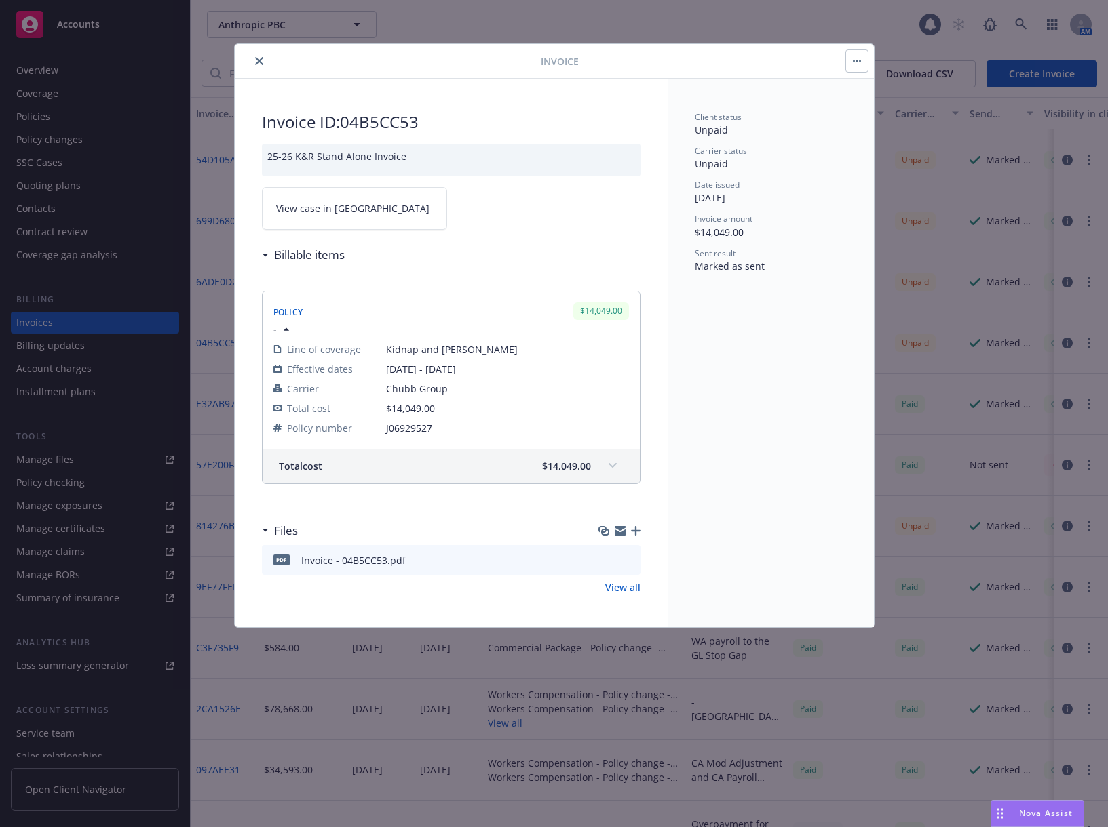
click at [311, 218] on link "View case in SSC" at bounding box center [354, 208] width 185 height 43
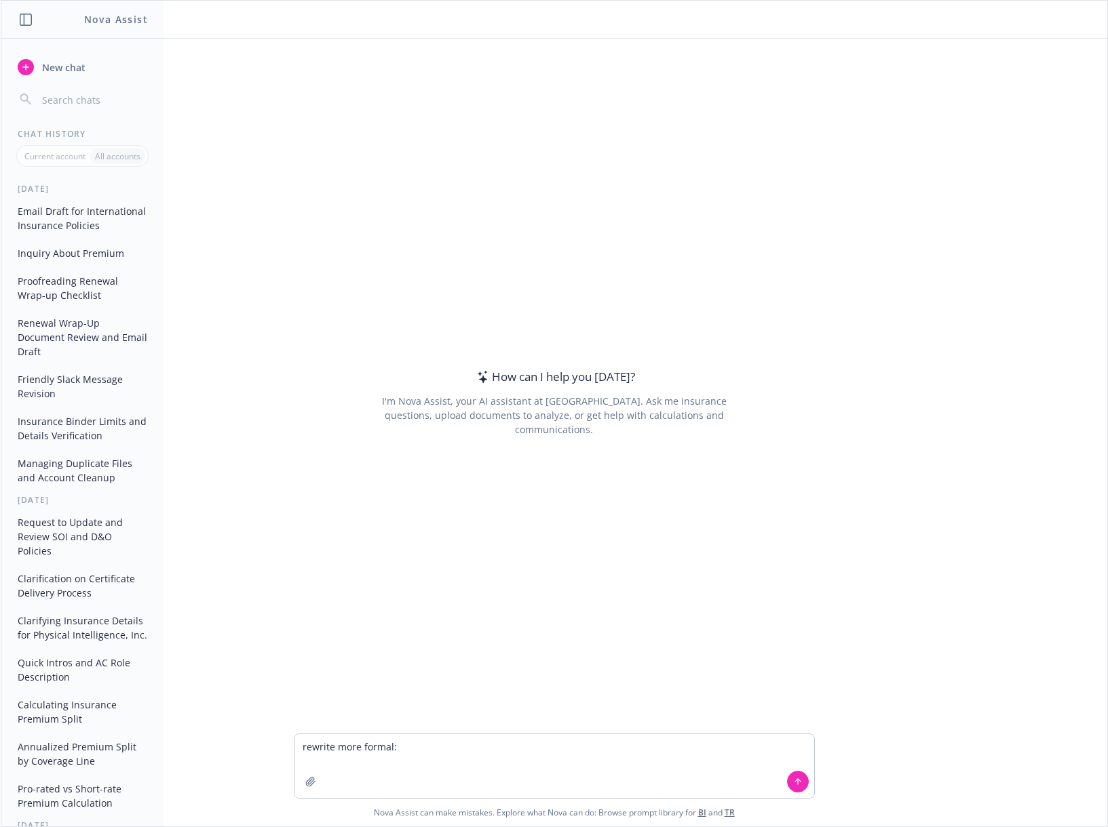
type textarea "rewrite more formal: Checking in on the policy, please forward to me when it be…"
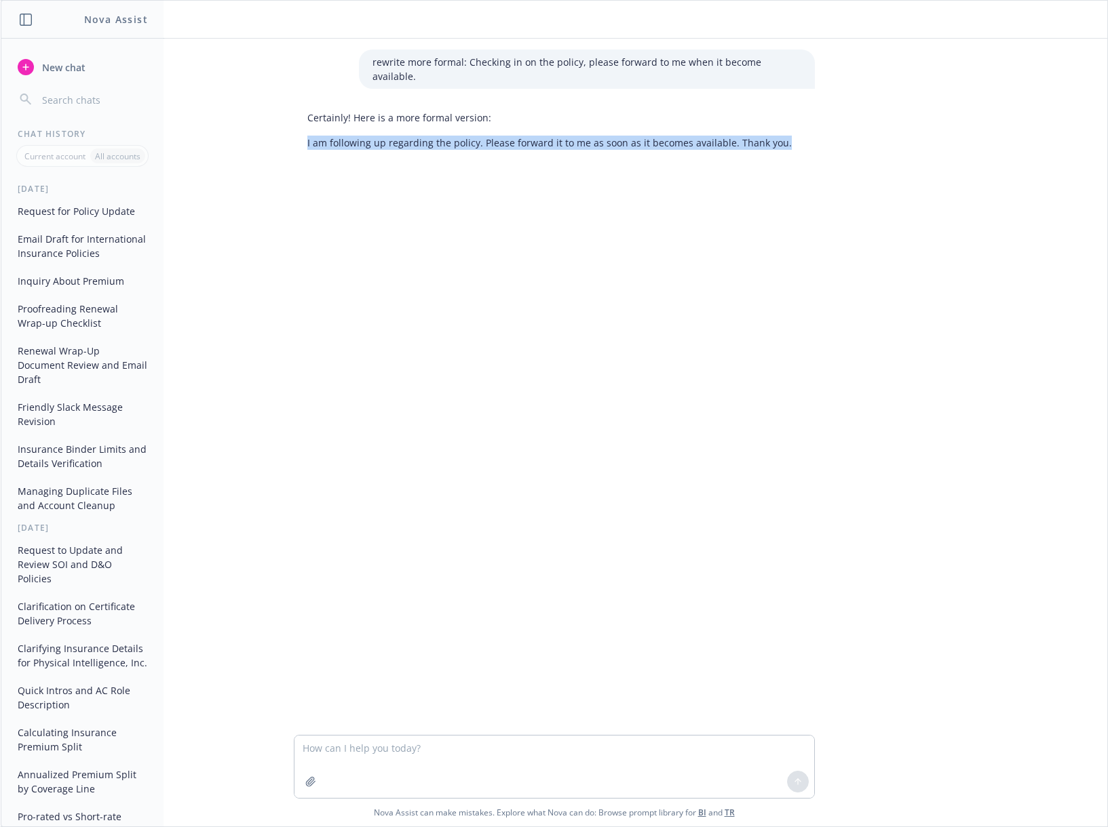
drag, startPoint x: 294, startPoint y: 123, endPoint x: 799, endPoint y: 130, distance: 505.3
click at [799, 130] on div "Certainly! Here is a more formal version: I am following up regarding the polic…" at bounding box center [554, 130] width 543 height 50
copy p "I am following up regarding the policy. Please forward it to me as soon as it b…"
